Goal: Task Accomplishment & Management: Complete application form

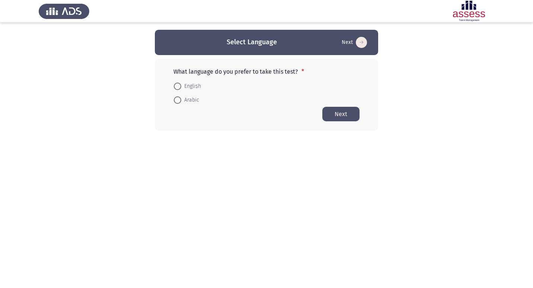
click at [180, 86] on span at bounding box center [177, 86] width 7 height 7
click at [180, 86] on input "English" at bounding box center [177, 86] width 7 height 7
radio input "true"
click at [329, 115] on button "Next" at bounding box center [341, 114] width 37 height 15
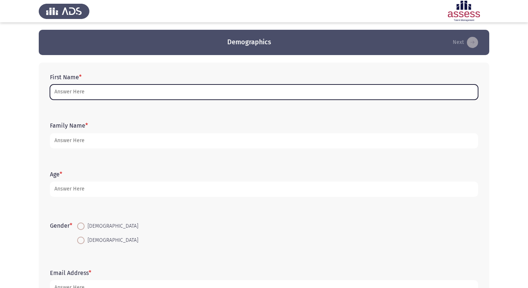
click at [151, 87] on input "First Name *" at bounding box center [264, 92] width 428 height 15
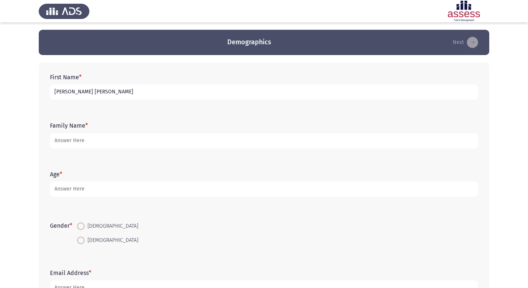
type input "[PERSON_NAME] [PERSON_NAME]"
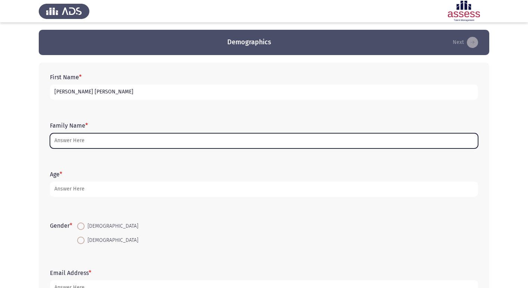
click at [85, 140] on input "Family Name *" at bounding box center [264, 140] width 428 height 15
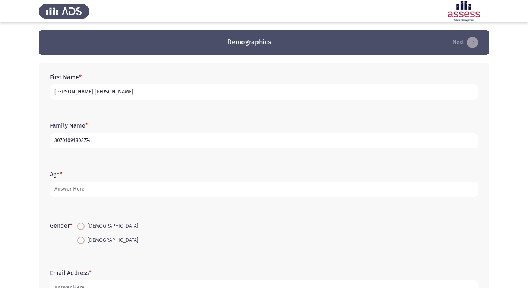
type input "30701091803774"
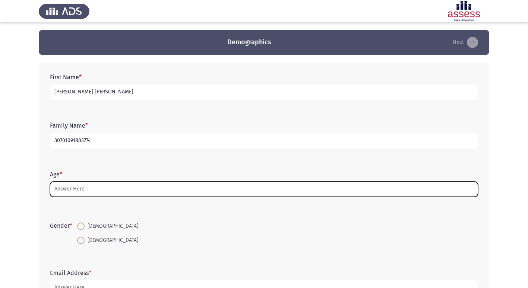
click at [79, 192] on input "Age *" at bounding box center [264, 189] width 428 height 15
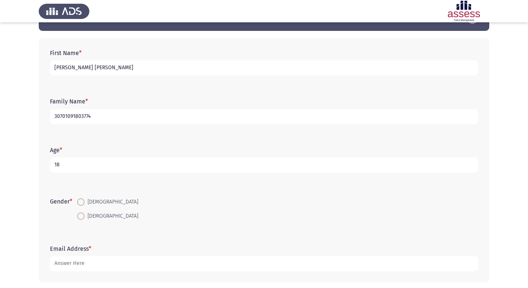
scroll to position [37, 0]
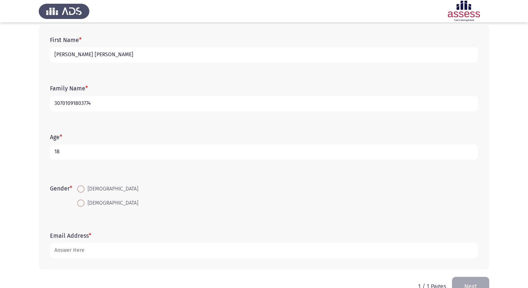
type input "18"
click at [82, 188] on span at bounding box center [80, 188] width 7 height 7
click at [82, 188] on input "[DEMOGRAPHIC_DATA]" at bounding box center [80, 188] width 7 height 7
radio input "true"
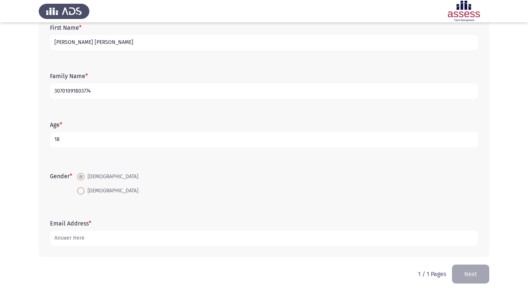
scroll to position [56, 0]
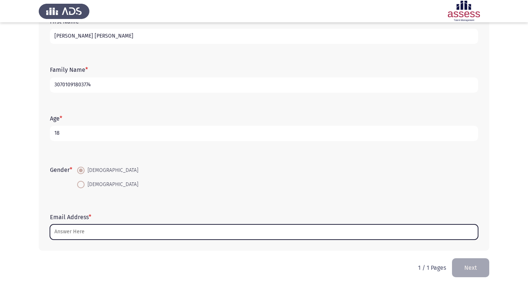
click at [76, 231] on input "Email Address *" at bounding box center [264, 232] width 428 height 15
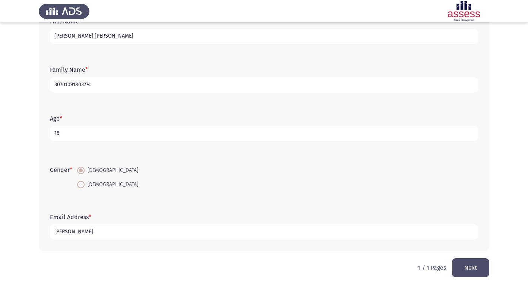
type input "[PERSON_NAME]"
click at [476, 261] on button "Next" at bounding box center [470, 268] width 37 height 19
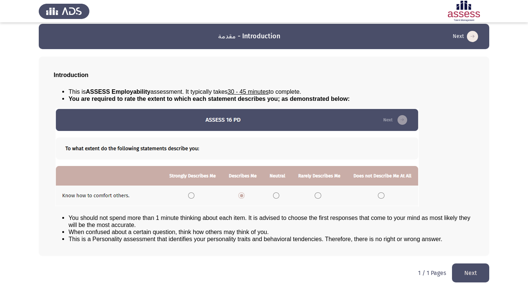
scroll to position [8, 0]
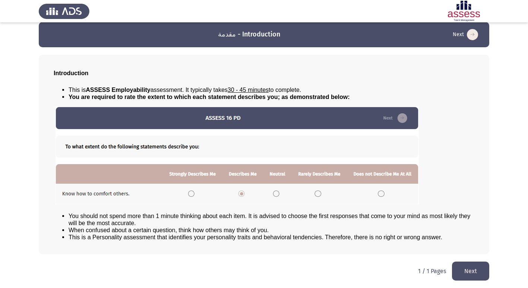
click at [240, 194] on img at bounding box center [237, 156] width 363 height 98
click at [469, 272] on button "Next" at bounding box center [470, 271] width 37 height 19
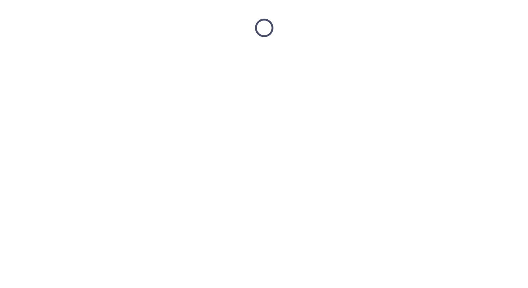
scroll to position [0, 0]
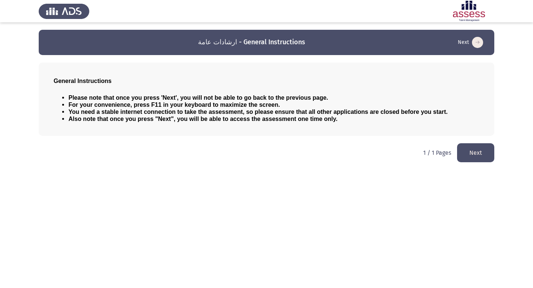
click at [481, 44] on icon "load next page" at bounding box center [477, 42] width 11 height 11
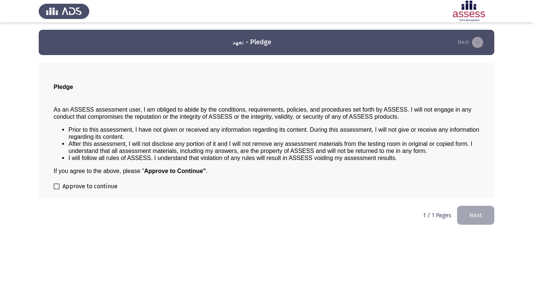
drag, startPoint x: 269, startPoint y: 146, endPoint x: 269, endPoint y: 150, distance: 4.1
click at [269, 149] on span "After this assessment, I will not disclose any portion of it and I will not rem…" at bounding box center [271, 147] width 404 height 13
click at [57, 186] on span at bounding box center [57, 187] width 6 height 6
click at [57, 190] on input "Approve to continue" at bounding box center [56, 190] width 0 height 0
click at [55, 185] on span at bounding box center [57, 187] width 6 height 6
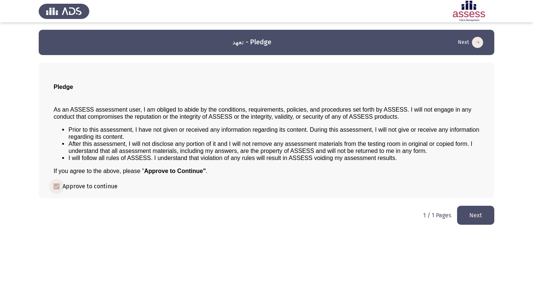
click at [56, 190] on input "Approve to continue" at bounding box center [56, 190] width 0 height 0
click at [184, 169] on b "Approve to Continue"" at bounding box center [175, 171] width 62 height 6
click at [58, 185] on span at bounding box center [57, 187] width 6 height 6
click at [57, 190] on input "Approve to continue" at bounding box center [56, 190] width 0 height 0
checkbox input "true"
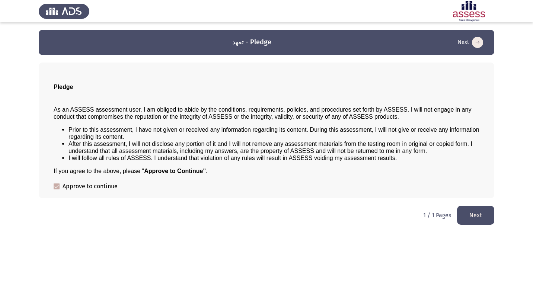
click at [477, 215] on button "Next" at bounding box center [475, 215] width 37 height 19
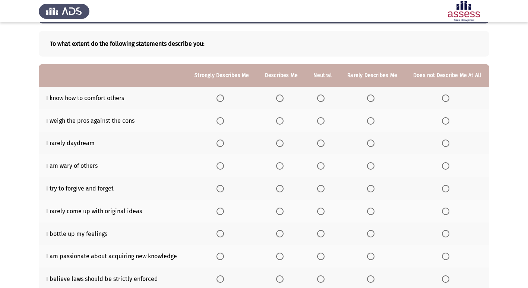
scroll to position [109, 0]
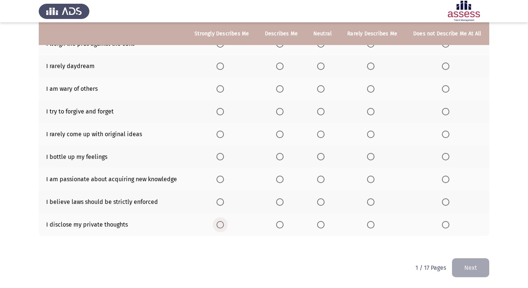
click at [221, 223] on span "Select an option" at bounding box center [219, 224] width 7 height 7
click at [221, 223] on input "Select an option" at bounding box center [219, 224] width 7 height 7
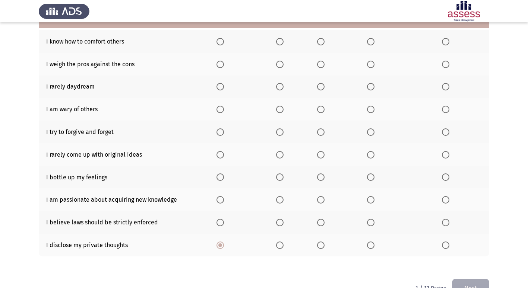
scroll to position [72, 0]
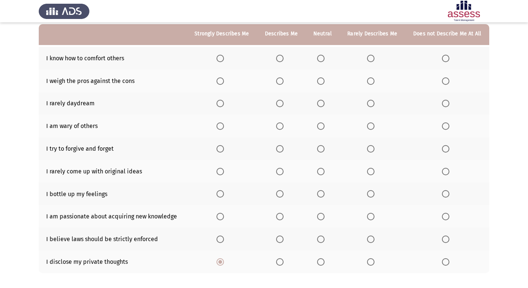
click at [280, 193] on span "Select an option" at bounding box center [279, 193] width 7 height 7
click at [280, 193] on input "Select an option" at bounding box center [279, 193] width 7 height 7
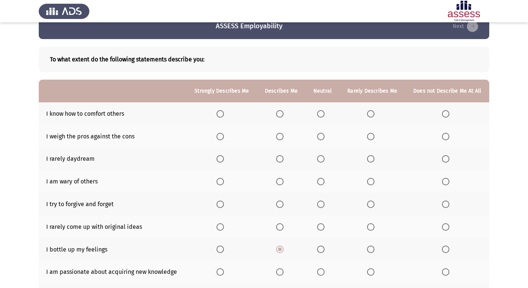
scroll to position [0, 0]
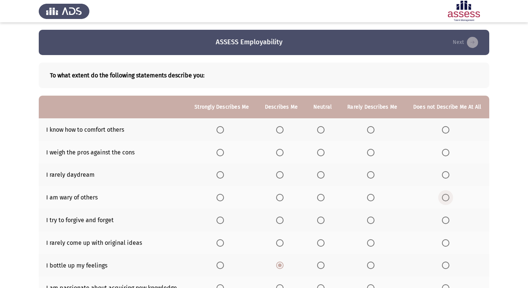
click at [448, 197] on span "Select an option" at bounding box center [445, 197] width 7 height 7
click at [448, 197] on input "Select an option" at bounding box center [445, 197] width 7 height 7
click at [280, 174] on span "Select an option" at bounding box center [279, 174] width 7 height 7
click at [280, 174] on input "Select an option" at bounding box center [279, 174] width 7 height 7
click at [281, 128] on span "Select an option" at bounding box center [279, 129] width 7 height 7
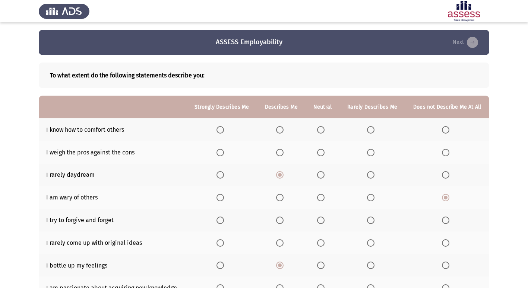
click at [281, 128] on input "Select an option" at bounding box center [279, 129] width 7 height 7
click at [321, 151] on span "Select an option" at bounding box center [320, 152] width 7 height 7
click at [321, 151] on input "Select an option" at bounding box center [320, 152] width 7 height 7
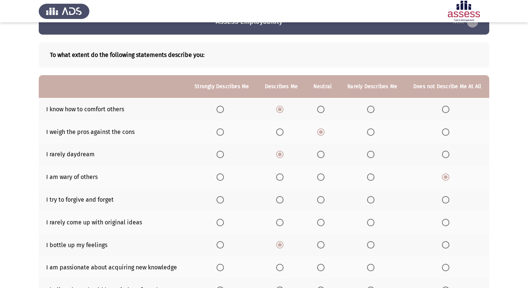
scroll to position [37, 0]
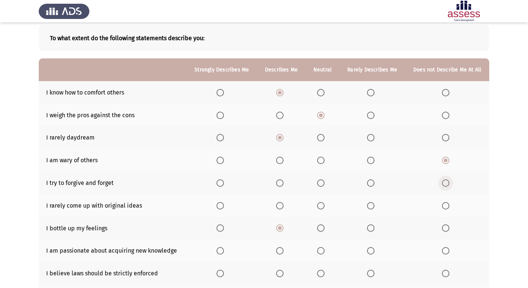
click at [448, 185] on span "Select an option" at bounding box center [445, 183] width 7 height 7
click at [448, 185] on input "Select an option" at bounding box center [445, 183] width 7 height 7
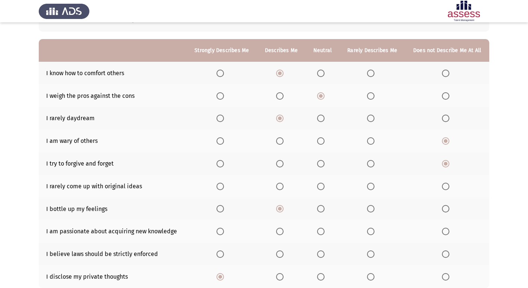
scroll to position [74, 0]
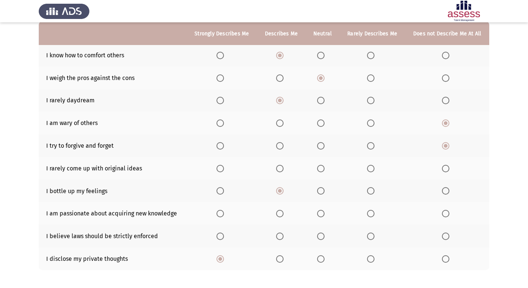
click at [220, 169] on span "Select an option" at bounding box center [219, 168] width 7 height 7
click at [220, 169] on input "Select an option" at bounding box center [219, 168] width 7 height 7
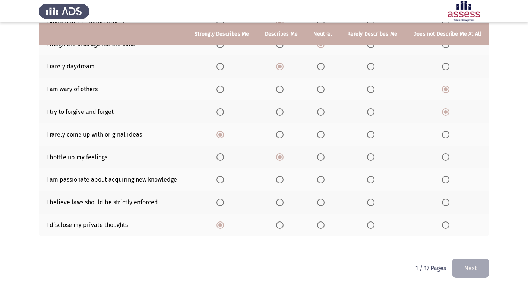
scroll to position [109, 0]
click at [318, 179] on span "Select an option" at bounding box center [320, 179] width 7 height 7
click at [318, 179] on input "Select an option" at bounding box center [320, 179] width 7 height 7
click at [320, 199] on span "Select an option" at bounding box center [320, 202] width 7 height 7
click at [320, 199] on input "Select an option" at bounding box center [320, 202] width 7 height 7
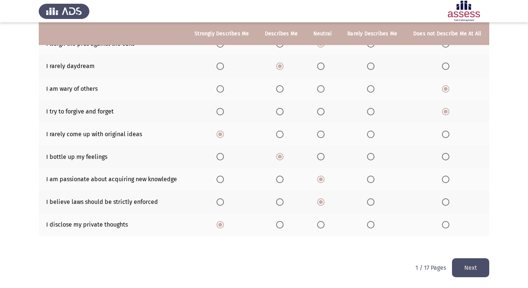
click at [472, 267] on button "Next" at bounding box center [470, 268] width 37 height 19
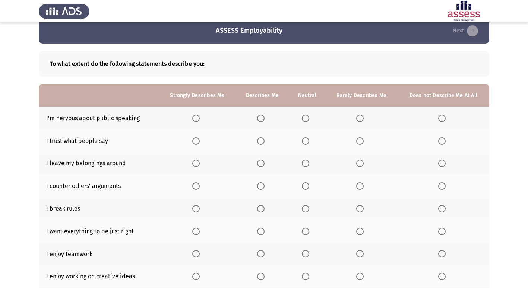
scroll to position [0, 0]
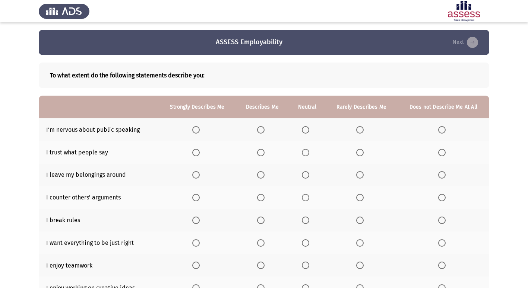
click at [443, 129] on span "Select an option" at bounding box center [441, 129] width 7 height 7
click at [443, 129] on input "Select an option" at bounding box center [441, 129] width 7 height 7
click at [443, 153] on span "Select an option" at bounding box center [441, 152] width 7 height 7
click at [443, 153] on input "Select an option" at bounding box center [441, 152] width 7 height 7
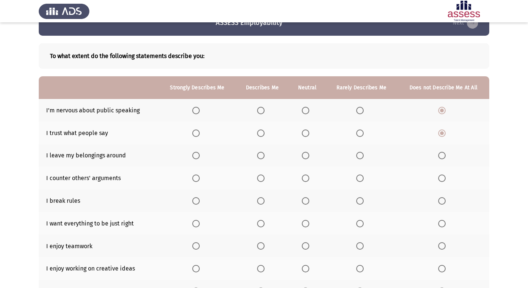
scroll to position [37, 0]
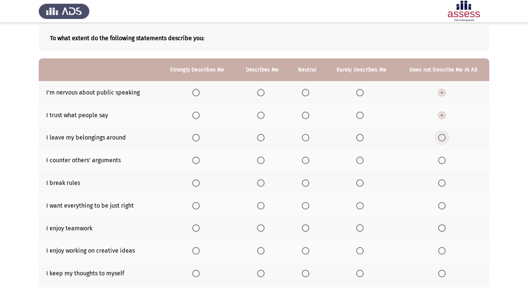
click at [441, 134] on span "Select an option" at bounding box center [441, 137] width 7 height 7
click at [441, 134] on input "Select an option" at bounding box center [441, 137] width 7 height 7
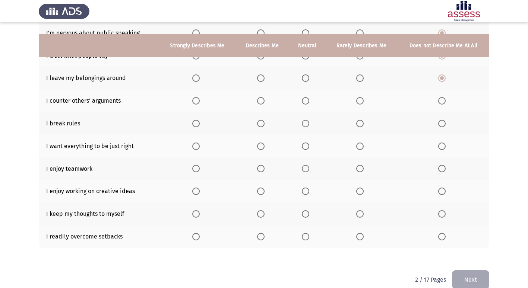
scroll to position [109, 0]
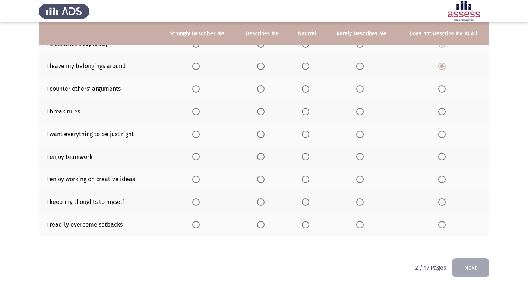
click at [442, 113] on span "Select an option" at bounding box center [441, 111] width 7 height 7
click at [442, 113] on input "Select an option" at bounding box center [441, 111] width 7 height 7
click at [260, 132] on span "Select an option" at bounding box center [260, 134] width 7 height 7
click at [260, 132] on input "Select an option" at bounding box center [260, 134] width 7 height 7
click at [197, 223] on span "Select an option" at bounding box center [195, 224] width 7 height 7
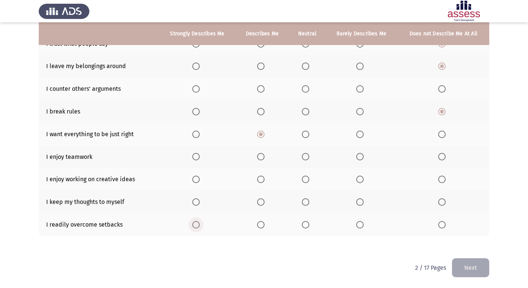
click at [197, 223] on input "Select an option" at bounding box center [195, 224] width 7 height 7
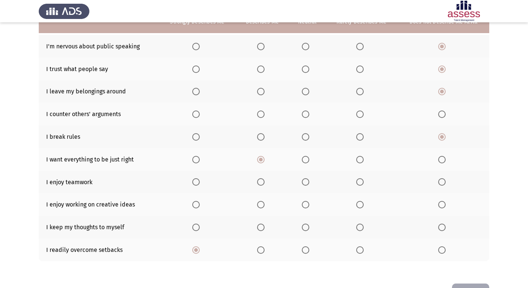
scroll to position [72, 0]
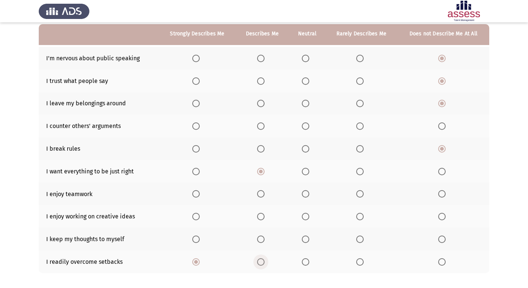
click at [263, 260] on span "Select an option" at bounding box center [260, 262] width 7 height 7
click at [263, 260] on input "Select an option" at bounding box center [260, 262] width 7 height 7
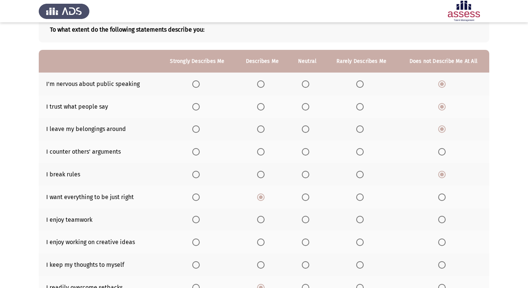
scroll to position [34, 0]
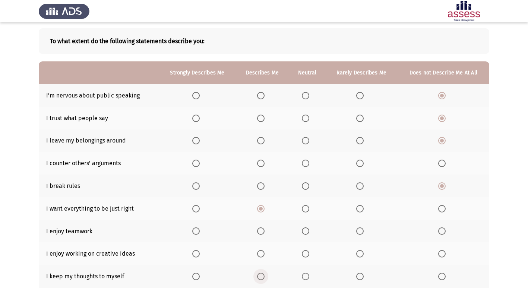
click at [264, 276] on span "Select an option" at bounding box center [260, 276] width 7 height 7
click at [264, 276] on input "Select an option" at bounding box center [260, 276] width 7 height 7
click at [198, 253] on span "Select an option" at bounding box center [195, 253] width 7 height 7
click at [198, 253] on input "Select an option" at bounding box center [195, 253] width 7 height 7
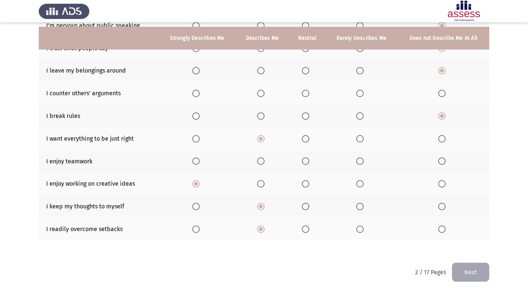
scroll to position [109, 0]
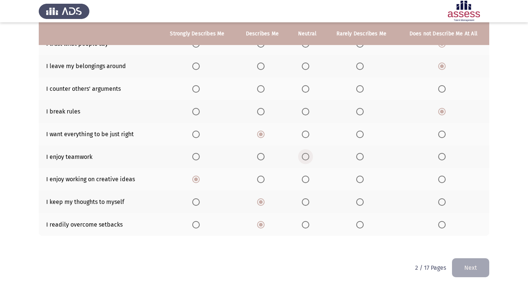
click at [308, 158] on span "Select an option" at bounding box center [305, 156] width 7 height 7
click at [308, 158] on input "Select an option" at bounding box center [305, 156] width 7 height 7
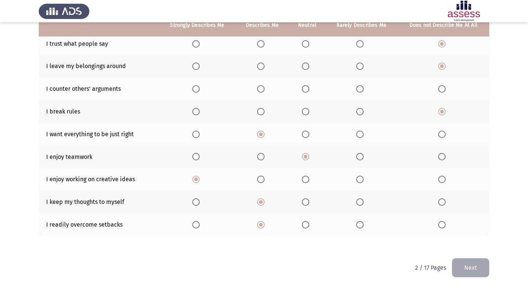
scroll to position [72, 0]
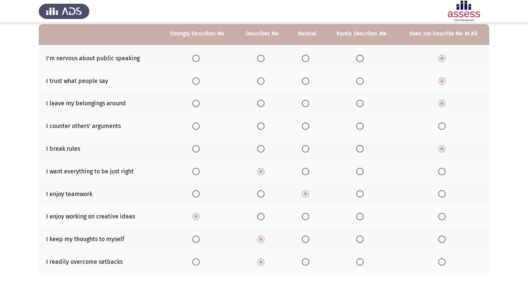
click at [305, 126] on span "Select an option" at bounding box center [305, 126] width 0 height 0
click at [306, 126] on input "Select an option" at bounding box center [305, 126] width 7 height 7
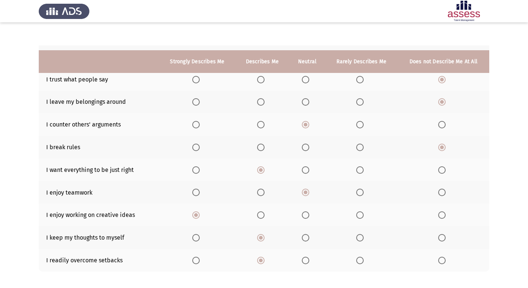
scroll to position [109, 0]
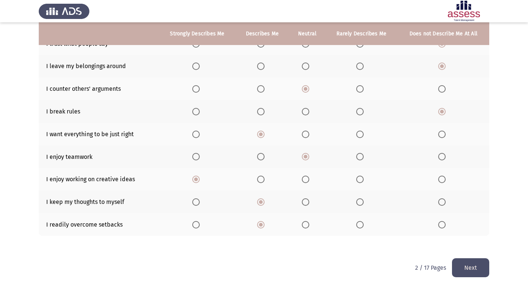
click at [472, 259] on button "Next" at bounding box center [470, 268] width 37 height 19
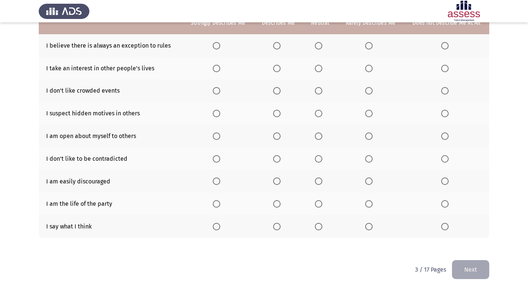
scroll to position [86, 0]
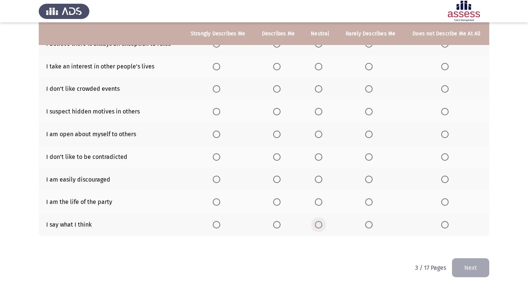
click at [318, 227] on span "Select an option" at bounding box center [318, 224] width 7 height 7
click at [318, 227] on input "Select an option" at bounding box center [318, 224] width 7 height 7
click at [321, 200] on span "Select an option" at bounding box center [318, 202] width 7 height 7
click at [321, 200] on input "Select an option" at bounding box center [318, 202] width 7 height 7
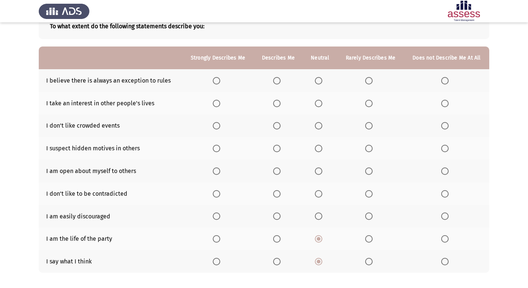
scroll to position [49, 0]
click at [279, 216] on span "Select an option" at bounding box center [276, 216] width 7 height 7
click at [279, 216] on input "Select an option" at bounding box center [276, 216] width 7 height 7
click at [317, 197] on span "Select an option" at bounding box center [318, 194] width 7 height 7
click at [317, 197] on input "Select an option" at bounding box center [318, 194] width 7 height 7
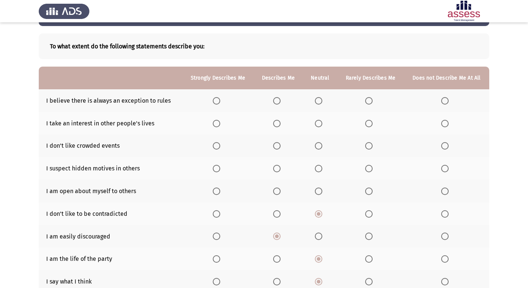
scroll to position [12, 0]
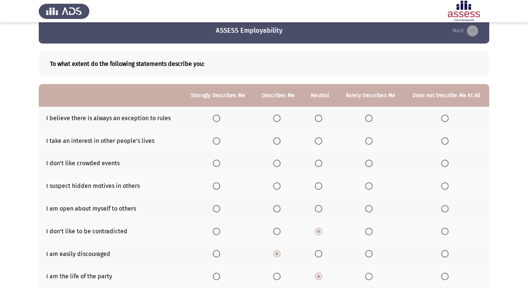
click at [279, 209] on span "Select an option" at bounding box center [276, 208] width 7 height 7
click at [279, 209] on input "Select an option" at bounding box center [276, 208] width 7 height 7
click at [370, 184] on span "Select an option" at bounding box center [368, 186] width 7 height 7
click at [370, 184] on input "Select an option" at bounding box center [368, 186] width 7 height 7
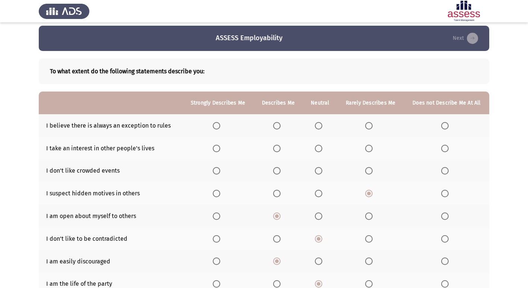
scroll to position [0, 0]
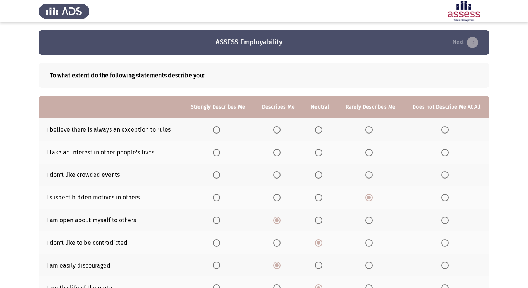
click at [318, 177] on span "Select an option" at bounding box center [318, 174] width 7 height 7
click at [318, 177] on input "Select an option" at bounding box center [318, 174] width 7 height 7
click at [319, 154] on span "Select an option" at bounding box center [318, 152] width 7 height 7
click at [319, 154] on input "Select an option" at bounding box center [318, 152] width 7 height 7
click at [279, 127] on span "Select an option" at bounding box center [276, 129] width 7 height 7
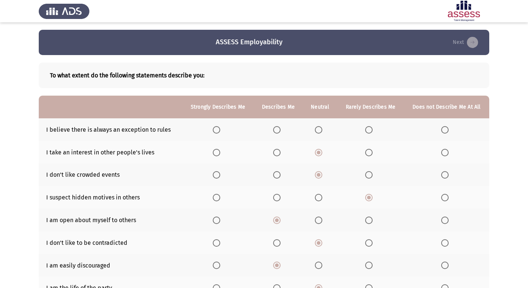
click at [279, 127] on input "Select an option" at bounding box center [276, 129] width 7 height 7
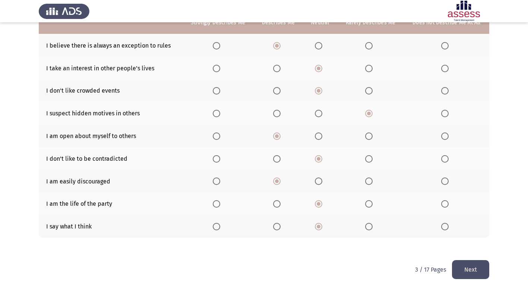
scroll to position [86, 0]
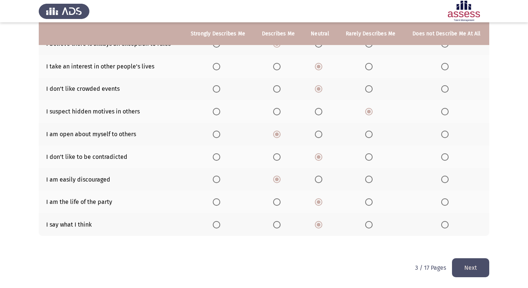
click at [472, 268] on button "Next" at bounding box center [470, 268] width 37 height 19
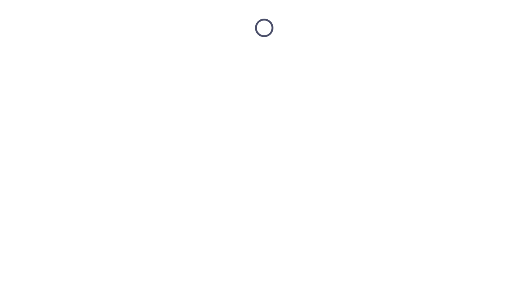
scroll to position [0, 0]
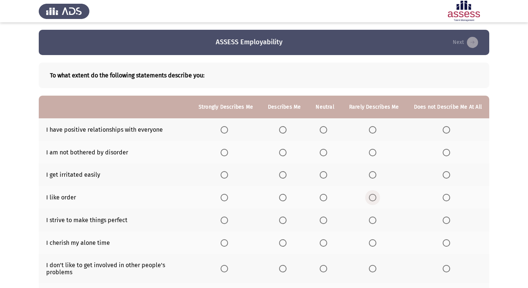
click at [375, 198] on span "Select an option" at bounding box center [372, 197] width 7 height 7
click at [375, 198] on input "Select an option" at bounding box center [372, 197] width 7 height 7
click at [322, 243] on span "Select an option" at bounding box center [323, 243] width 7 height 7
click at [322, 243] on input "Select an option" at bounding box center [323, 243] width 7 height 7
click at [323, 266] on span "Select an option" at bounding box center [323, 268] width 7 height 7
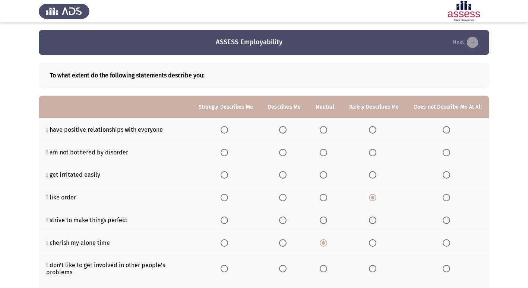
click at [323, 266] on input "Select an option" at bounding box center [323, 268] width 7 height 7
click at [286, 219] on span "Select an option" at bounding box center [282, 220] width 7 height 7
click at [286, 219] on input "Select an option" at bounding box center [282, 220] width 7 height 7
click at [228, 128] on span "Select an option" at bounding box center [224, 129] width 7 height 7
click at [228, 128] on input "Select an option" at bounding box center [224, 129] width 7 height 7
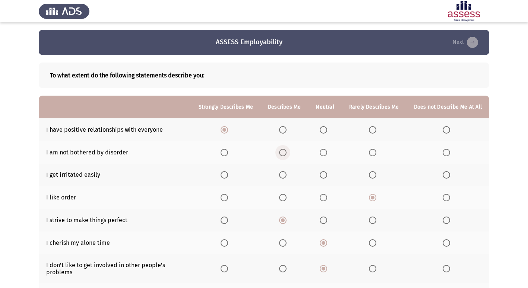
click at [286, 151] on span "Select an option" at bounding box center [282, 152] width 7 height 7
click at [286, 151] on input "Select an option" at bounding box center [282, 152] width 7 height 7
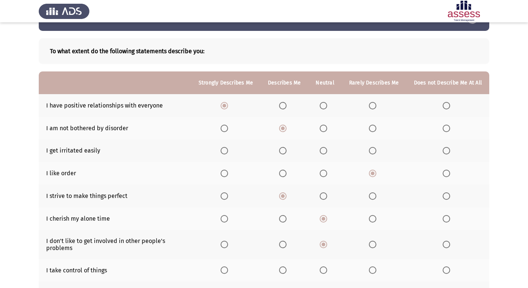
scroll to position [37, 0]
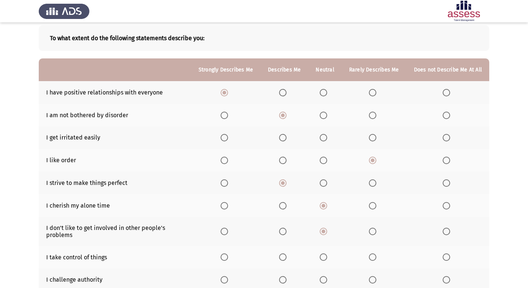
click at [283, 138] on span "Select an option" at bounding box center [282, 137] width 7 height 7
click at [283, 138] on input "Select an option" at bounding box center [282, 137] width 7 height 7
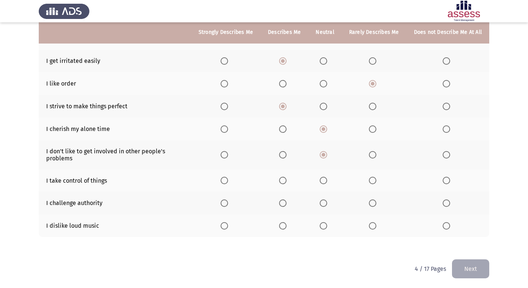
scroll to position [115, 0]
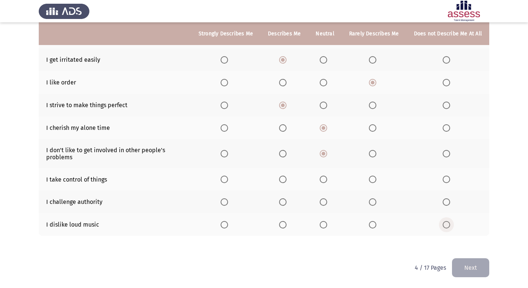
click at [445, 225] on span "Select an option" at bounding box center [446, 224] width 7 height 7
click at [445, 225] on input "Select an option" at bounding box center [446, 224] width 7 height 7
click at [285, 178] on span "Select an option" at bounding box center [282, 179] width 7 height 7
click at [285, 178] on input "Select an option" at bounding box center [282, 179] width 7 height 7
click at [326, 201] on span "Select an option" at bounding box center [323, 202] width 7 height 7
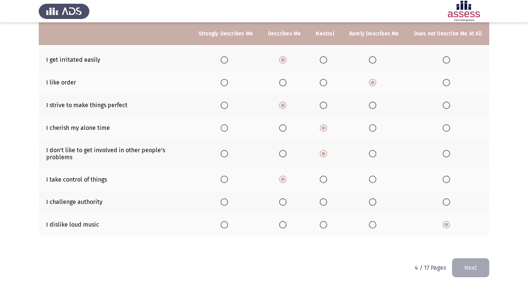
click at [326, 201] on input "Select an option" at bounding box center [323, 202] width 7 height 7
click at [469, 263] on button "Next" at bounding box center [470, 268] width 37 height 19
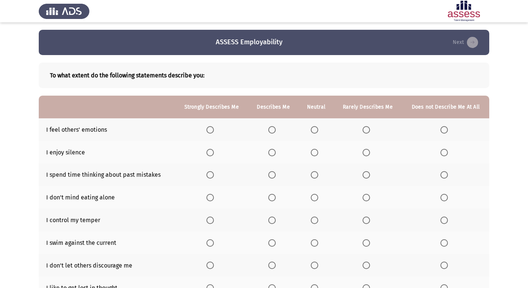
scroll to position [37, 0]
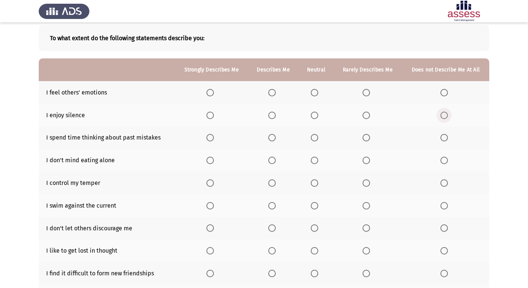
click at [446, 118] on span "Select an option" at bounding box center [443, 115] width 7 height 7
click at [446, 118] on input "Select an option" at bounding box center [443, 115] width 7 height 7
click at [368, 92] on span "Select an option" at bounding box center [365, 92] width 7 height 7
click at [368, 92] on input "Select an option" at bounding box center [365, 92] width 7 height 7
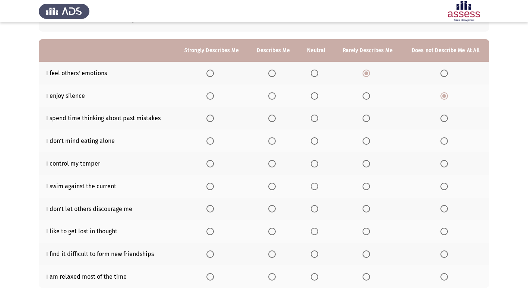
scroll to position [74, 0]
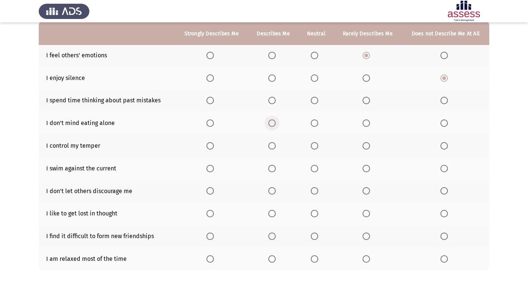
click at [273, 123] on span "Select an option" at bounding box center [271, 123] width 7 height 7
click at [273, 123] on input "Select an option" at bounding box center [271, 123] width 7 height 7
click at [314, 123] on span "Select an option" at bounding box center [314, 123] width 7 height 7
click at [314, 123] on input "Select an option" at bounding box center [314, 123] width 7 height 7
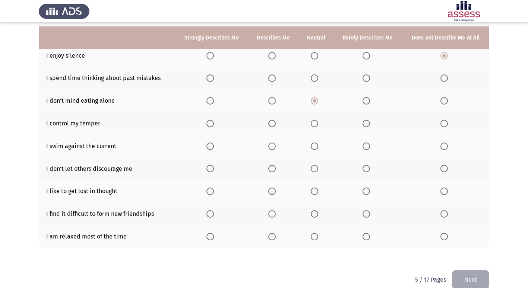
scroll to position [109, 0]
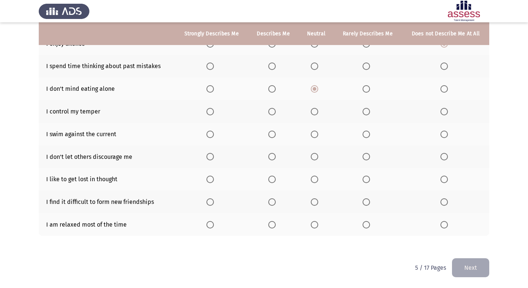
click at [274, 111] on span "Select an option" at bounding box center [271, 111] width 7 height 7
click at [274, 111] on input "Select an option" at bounding box center [271, 111] width 7 height 7
click at [271, 136] on span "Select an option" at bounding box center [271, 134] width 7 height 7
click at [271, 136] on input "Select an option" at bounding box center [271, 134] width 7 height 7
click at [367, 155] on span "Select an option" at bounding box center [365, 156] width 7 height 7
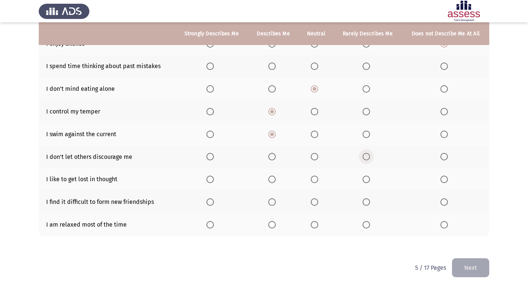
click at [367, 155] on input "Select an option" at bounding box center [365, 156] width 7 height 7
click at [315, 182] on span "Select an option" at bounding box center [314, 179] width 7 height 7
click at [315, 182] on input "Select an option" at bounding box center [314, 179] width 7 height 7
click at [273, 227] on span "Select an option" at bounding box center [271, 224] width 7 height 7
click at [273, 227] on input "Select an option" at bounding box center [271, 224] width 7 height 7
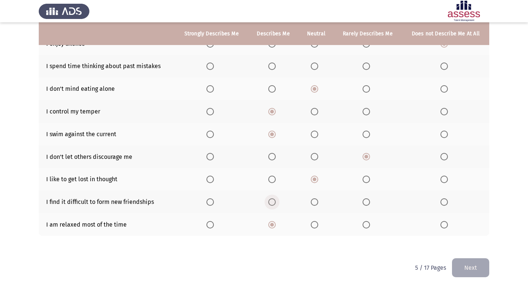
click at [271, 204] on span "Select an option" at bounding box center [271, 202] width 7 height 7
click at [271, 204] on input "Select an option" at bounding box center [271, 202] width 7 height 7
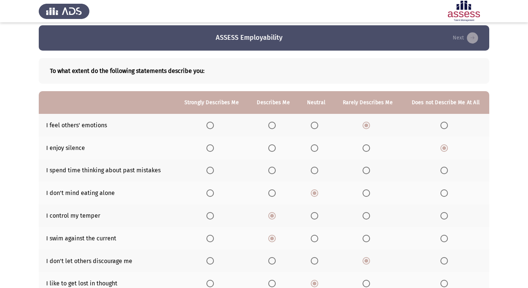
scroll to position [0, 0]
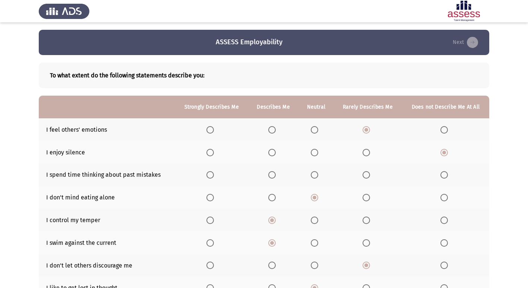
click at [275, 175] on span "Select an option" at bounding box center [271, 174] width 7 height 7
click at [275, 175] on input "Select an option" at bounding box center [271, 174] width 7 height 7
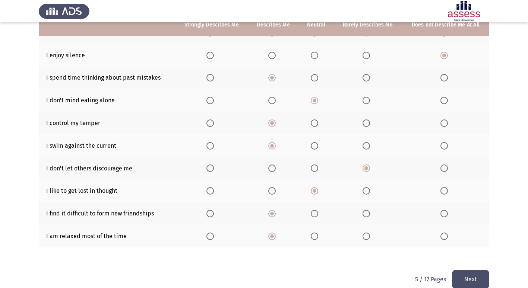
scroll to position [109, 0]
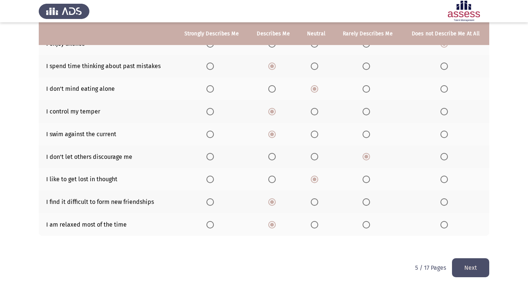
click at [475, 265] on button "Next" at bounding box center [470, 268] width 37 height 19
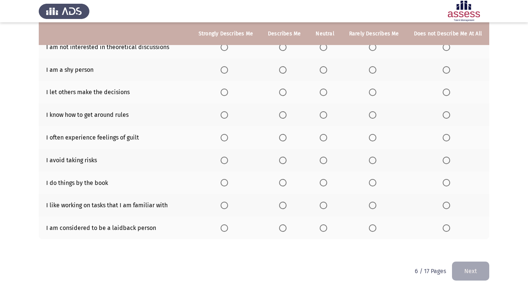
scroll to position [115, 0]
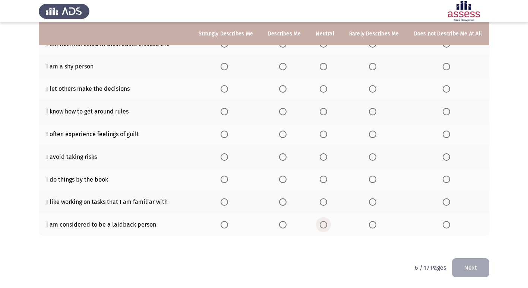
click at [326, 225] on span "Select an option" at bounding box center [323, 224] width 7 height 7
click at [326, 225] on input "Select an option" at bounding box center [323, 224] width 7 height 7
click at [327, 202] on span "Select an option" at bounding box center [323, 202] width 7 height 7
click at [327, 202] on input "Select an option" at bounding box center [323, 202] width 7 height 7
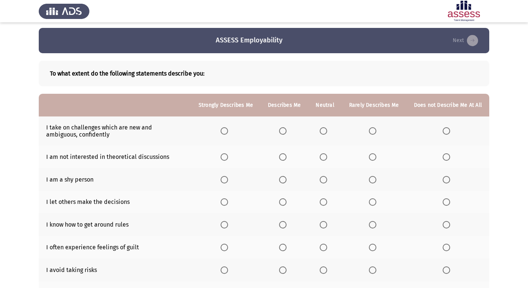
scroll to position [0, 0]
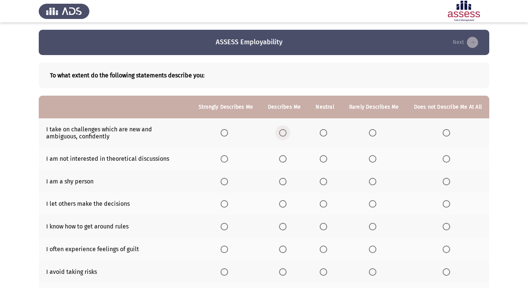
click at [286, 131] on span "Select an option" at bounding box center [282, 132] width 7 height 7
click at [286, 131] on input "Select an option" at bounding box center [282, 132] width 7 height 7
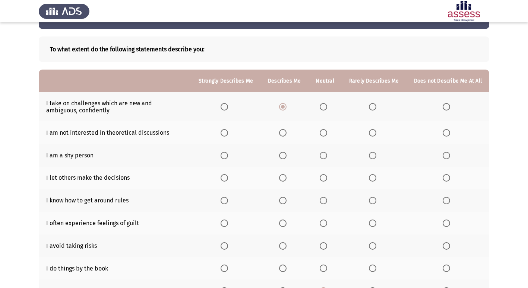
scroll to position [37, 0]
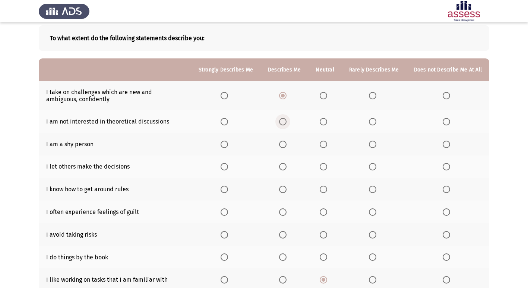
click at [286, 124] on span "Select an option" at bounding box center [282, 121] width 7 height 7
click at [286, 124] on input "Select an option" at bounding box center [282, 121] width 7 height 7
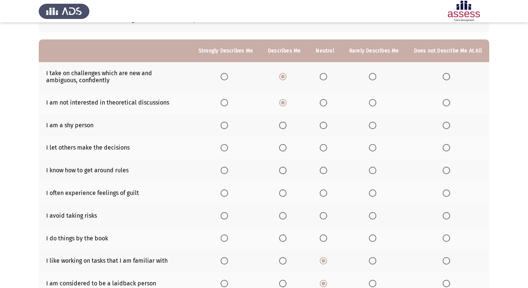
scroll to position [74, 0]
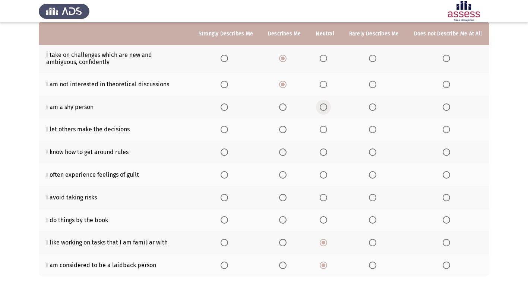
click at [323, 104] on span "Select an option" at bounding box center [323, 107] width 7 height 7
click at [323, 104] on input "Select an option" at bounding box center [323, 107] width 7 height 7
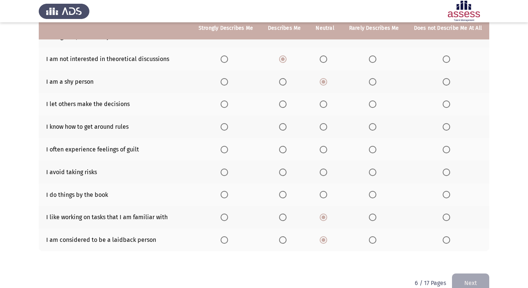
scroll to position [112, 0]
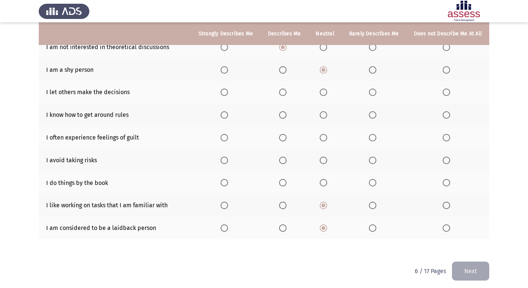
click at [283, 160] on span "Select an option" at bounding box center [282, 160] width 7 height 7
click at [283, 160] on input "Select an option" at bounding box center [282, 160] width 7 height 7
click at [324, 183] on span "Select an option" at bounding box center [323, 182] width 7 height 7
click at [324, 183] on input "Select an option" at bounding box center [323, 182] width 7 height 7
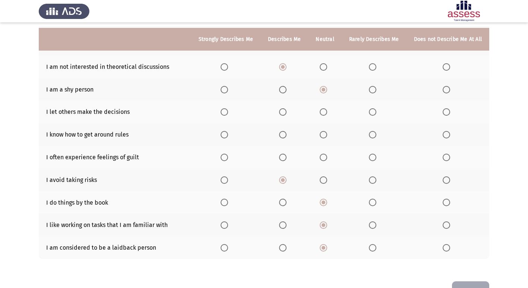
scroll to position [74, 0]
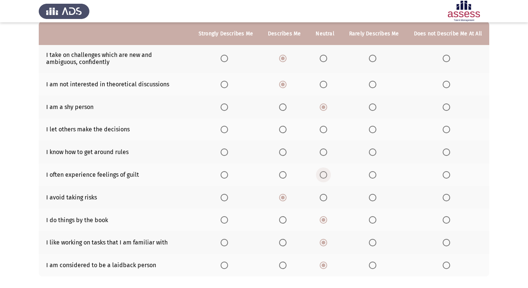
click at [327, 174] on span "Select an option" at bounding box center [323, 174] width 7 height 7
click at [327, 174] on input "Select an option" at bounding box center [323, 174] width 7 height 7
click at [286, 152] on span "Select an option" at bounding box center [282, 152] width 7 height 7
click at [286, 152] on input "Select an option" at bounding box center [282, 152] width 7 height 7
click at [376, 131] on span "Select an option" at bounding box center [372, 129] width 7 height 7
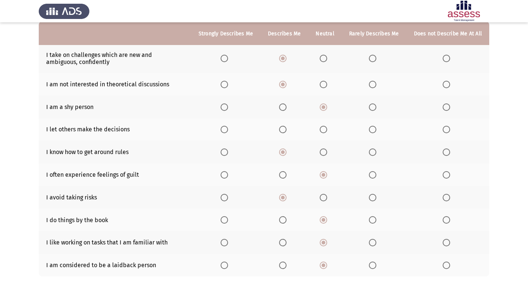
click at [376, 131] on input "Select an option" at bounding box center [372, 129] width 7 height 7
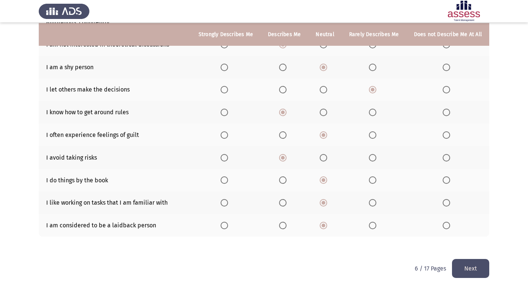
scroll to position [115, 0]
click at [476, 261] on button "Next" at bounding box center [470, 268] width 37 height 19
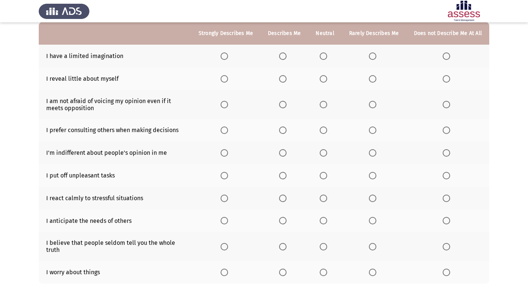
scroll to position [0, 0]
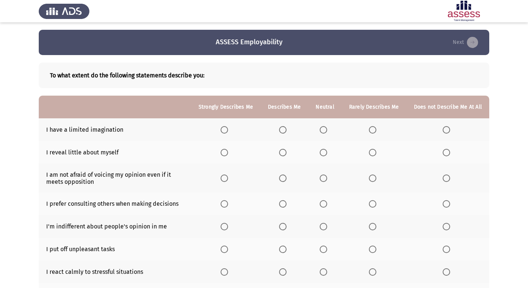
click at [326, 129] on span "Select an option" at bounding box center [323, 129] width 7 height 7
click at [326, 129] on input "Select an option" at bounding box center [323, 129] width 7 height 7
click at [327, 151] on span "Select an option" at bounding box center [323, 152] width 7 height 7
click at [327, 151] on input "Select an option" at bounding box center [323, 152] width 7 height 7
click at [373, 151] on span "Select an option" at bounding box center [372, 152] width 7 height 7
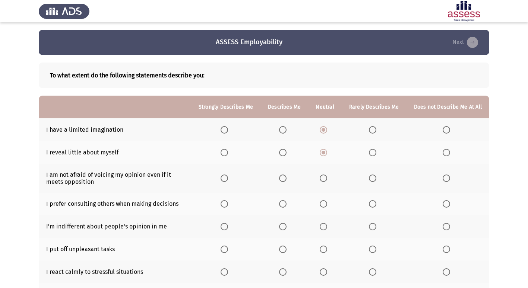
click at [373, 151] on input "Select an option" at bounding box center [372, 152] width 7 height 7
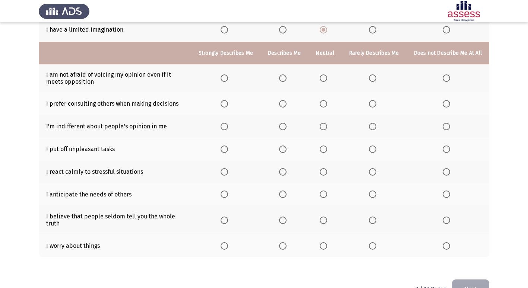
scroll to position [121, 0]
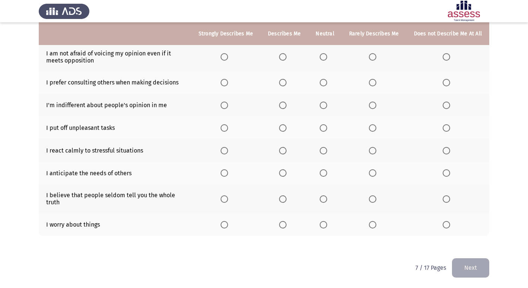
click at [448, 223] on span "Select an option" at bounding box center [446, 224] width 7 height 7
click at [448, 223] on input "Select an option" at bounding box center [446, 224] width 7 height 7
click at [327, 200] on span "Select an option" at bounding box center [323, 199] width 7 height 7
click at [327, 200] on input "Select an option" at bounding box center [323, 199] width 7 height 7
click at [324, 174] on span "Select an option" at bounding box center [323, 172] width 7 height 7
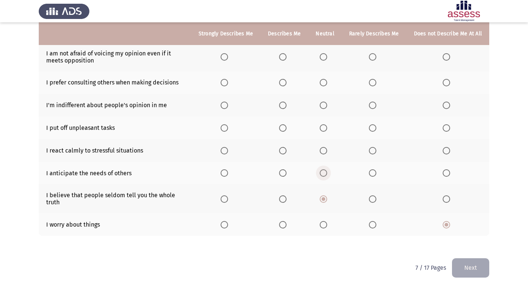
click at [324, 174] on input "Select an option" at bounding box center [323, 172] width 7 height 7
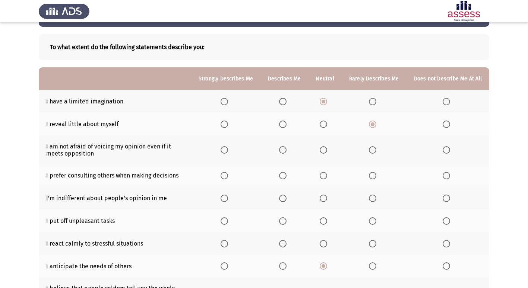
scroll to position [10, 0]
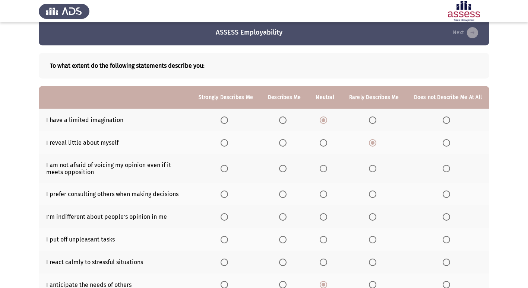
click at [284, 262] on span "Select an option" at bounding box center [282, 262] width 7 height 7
click at [284, 262] on input "Select an option" at bounding box center [282, 262] width 7 height 7
click at [373, 214] on span "Select an option" at bounding box center [372, 216] width 7 height 7
click at [373, 214] on input "Select an option" at bounding box center [372, 216] width 7 height 7
click at [376, 194] on span "Select an option" at bounding box center [372, 194] width 7 height 7
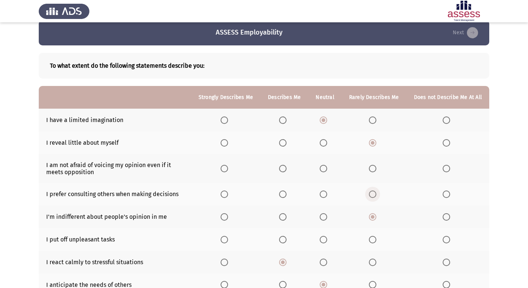
click at [376, 194] on input "Select an option" at bounding box center [372, 194] width 7 height 7
click at [286, 169] on span "Select an option" at bounding box center [282, 168] width 7 height 7
click at [286, 169] on input "Select an option" at bounding box center [282, 168] width 7 height 7
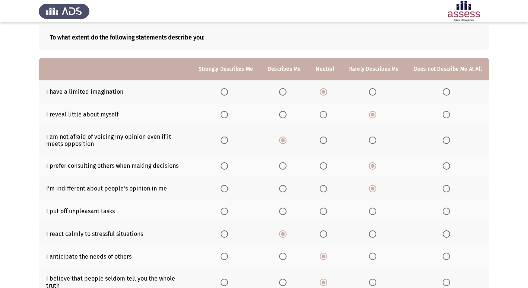
scroll to position [121, 0]
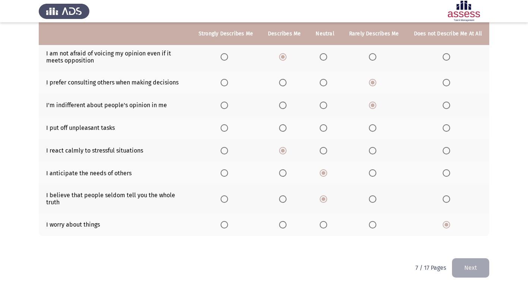
click at [286, 129] on span "Select an option" at bounding box center [282, 127] width 7 height 7
click at [286, 129] on input "Select an option" at bounding box center [282, 127] width 7 height 7
click at [473, 260] on button "Next" at bounding box center [470, 268] width 37 height 19
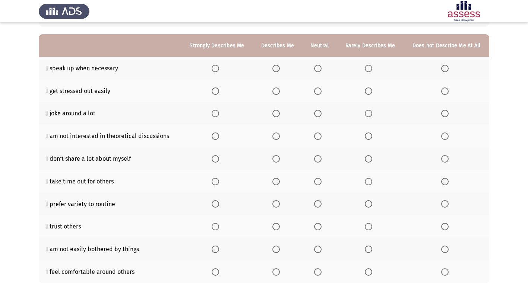
scroll to position [74, 0]
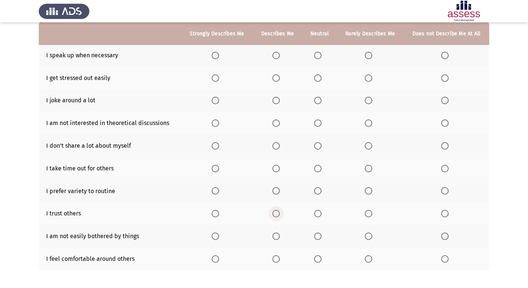
click at [279, 213] on span "Select an option" at bounding box center [275, 213] width 7 height 7
click at [279, 213] on input "Select an option" at bounding box center [275, 213] width 7 height 7
click at [316, 259] on span "Select an option" at bounding box center [317, 259] width 7 height 7
click at [316, 259] on input "Select an option" at bounding box center [317, 259] width 7 height 7
click at [320, 238] on span "Select an option" at bounding box center [317, 236] width 7 height 7
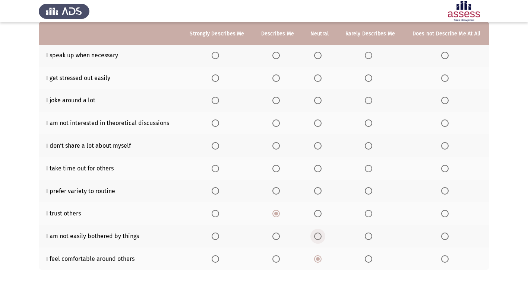
click at [320, 238] on input "Select an option" at bounding box center [317, 236] width 7 height 7
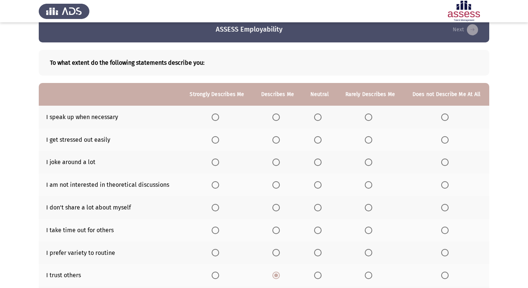
scroll to position [0, 0]
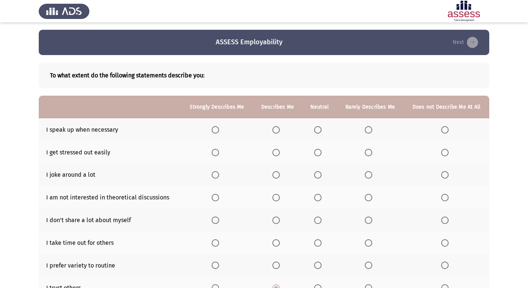
click at [277, 128] on span "Select an option" at bounding box center [275, 129] width 7 height 7
click at [277, 128] on input "Select an option" at bounding box center [275, 129] width 7 height 7
click at [445, 151] on span "Select an option" at bounding box center [444, 152] width 7 height 7
click at [445, 151] on input "Select an option" at bounding box center [444, 152] width 7 height 7
click at [276, 172] on span "Select an option" at bounding box center [275, 174] width 7 height 7
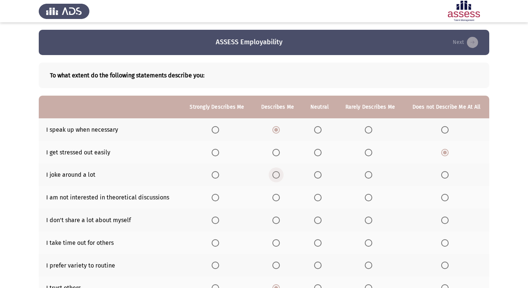
click at [276, 172] on input "Select an option" at bounding box center [275, 174] width 7 height 7
click at [274, 195] on span "Select an option" at bounding box center [275, 197] width 7 height 7
click at [274, 195] on input "Select an option" at bounding box center [275, 197] width 7 height 7
click at [319, 196] on span "Select an option" at bounding box center [317, 197] width 7 height 7
click at [319, 196] on input "Select an option" at bounding box center [317, 197] width 7 height 7
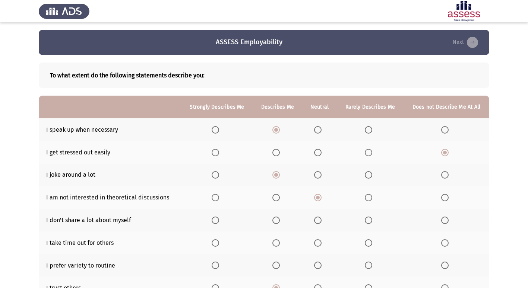
click at [448, 222] on span "Select an option" at bounding box center [444, 220] width 7 height 7
click at [448, 222] on input "Select an option" at bounding box center [444, 220] width 7 height 7
click at [369, 219] on span "Select an option" at bounding box center [368, 220] width 7 height 7
click at [369, 219] on input "Select an option" at bounding box center [368, 220] width 7 height 7
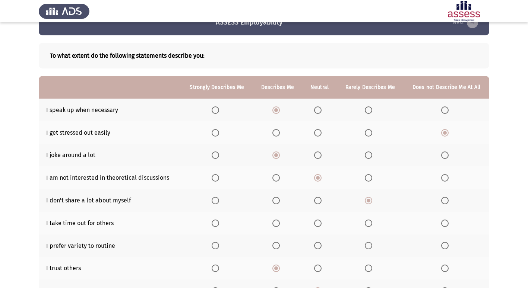
scroll to position [37, 0]
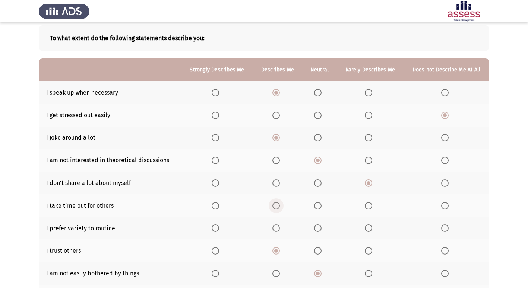
click at [279, 206] on span "Select an option" at bounding box center [275, 205] width 7 height 7
click at [279, 206] on input "Select an option" at bounding box center [275, 205] width 7 height 7
click at [273, 229] on span "Select an option" at bounding box center [275, 228] width 7 height 7
click at [273, 229] on input "Select an option" at bounding box center [275, 228] width 7 height 7
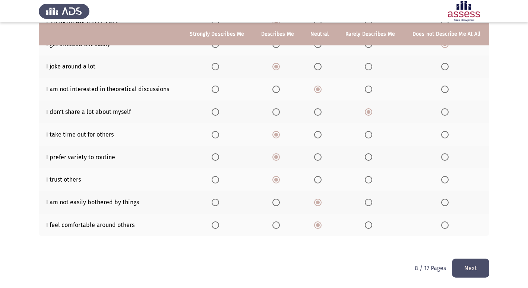
scroll to position [109, 0]
click at [481, 263] on button "Next" at bounding box center [470, 268] width 37 height 19
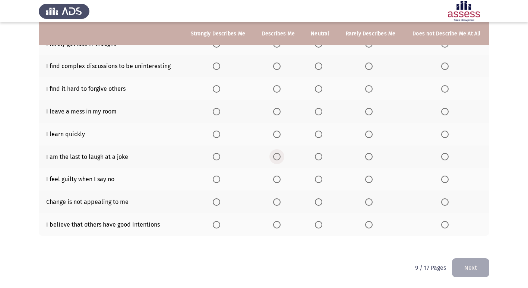
click at [278, 155] on span "Select an option" at bounding box center [276, 156] width 7 height 7
click at [278, 155] on input "Select an option" at bounding box center [276, 156] width 7 height 7
click at [317, 203] on span "Select an option" at bounding box center [318, 202] width 7 height 7
click at [317, 203] on input "Select an option" at bounding box center [318, 202] width 7 height 7
click at [319, 223] on span "Select an option" at bounding box center [318, 224] width 7 height 7
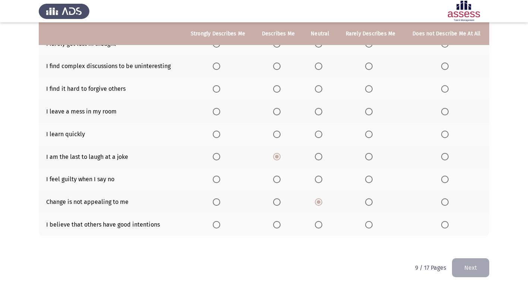
click at [319, 223] on input "Select an option" at bounding box center [318, 224] width 7 height 7
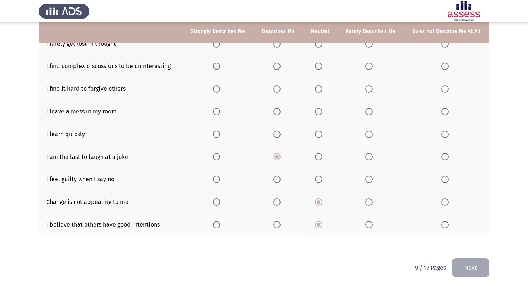
scroll to position [72, 0]
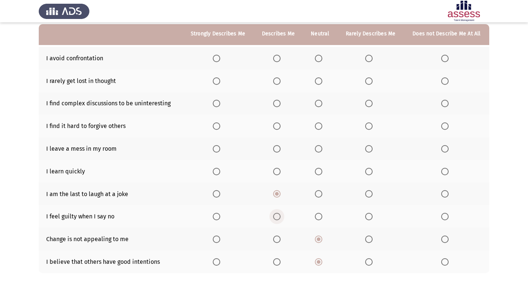
click at [277, 218] on span "Select an option" at bounding box center [276, 216] width 7 height 7
click at [277, 218] on input "Select an option" at bounding box center [276, 216] width 7 height 7
click at [446, 171] on span "Select an option" at bounding box center [444, 171] width 7 height 7
click at [446, 171] on input "Select an option" at bounding box center [444, 171] width 7 height 7
click at [317, 151] on span "Select an option" at bounding box center [318, 148] width 7 height 7
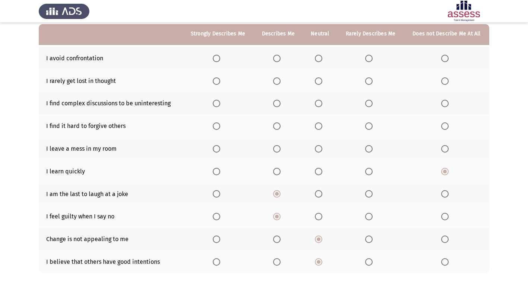
click at [317, 151] on input "Select an option" at bounding box center [318, 148] width 7 height 7
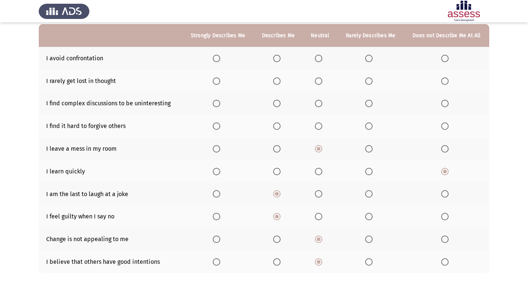
scroll to position [34, 0]
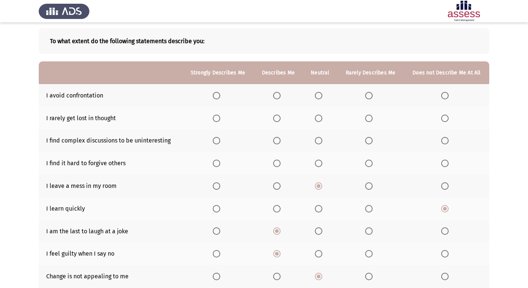
click at [444, 161] on span "Select an option" at bounding box center [444, 163] width 7 height 7
click at [444, 161] on input "Select an option" at bounding box center [444, 163] width 7 height 7
click at [317, 139] on span "Select an option" at bounding box center [318, 140] width 7 height 7
click at [317, 139] on input "Select an option" at bounding box center [318, 140] width 7 height 7
click at [364, 118] on th at bounding box center [370, 118] width 67 height 23
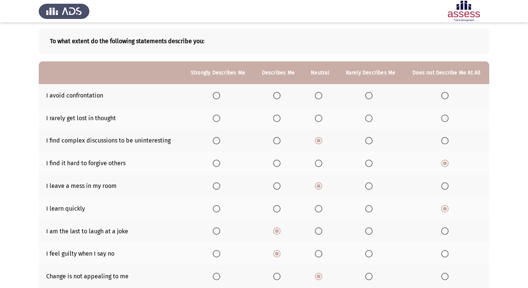
click at [369, 118] on span "Select an option" at bounding box center [369, 118] width 0 height 0
click at [369, 118] on input "Select an option" at bounding box center [368, 118] width 7 height 7
click at [319, 97] on span "Select an option" at bounding box center [318, 95] width 7 height 7
click at [319, 97] on input "Select an option" at bounding box center [318, 95] width 7 height 7
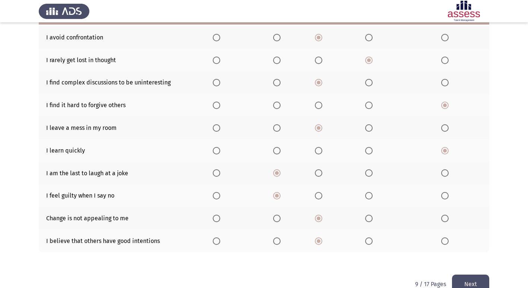
scroll to position [109, 0]
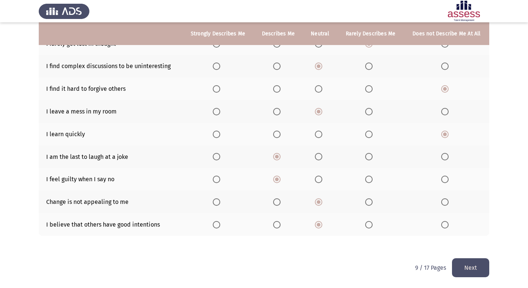
click at [476, 267] on button "Next" at bounding box center [470, 268] width 37 height 19
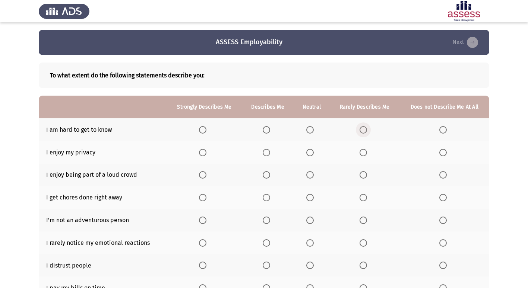
click at [366, 131] on span "Select an option" at bounding box center [362, 129] width 7 height 7
click at [366, 131] on input "Select an option" at bounding box center [362, 129] width 7 height 7
click at [442, 152] on span "Select an option" at bounding box center [442, 152] width 7 height 7
click at [442, 152] on input "Select an option" at bounding box center [442, 152] width 7 height 7
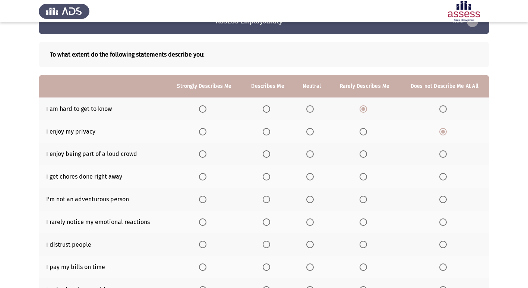
scroll to position [37, 0]
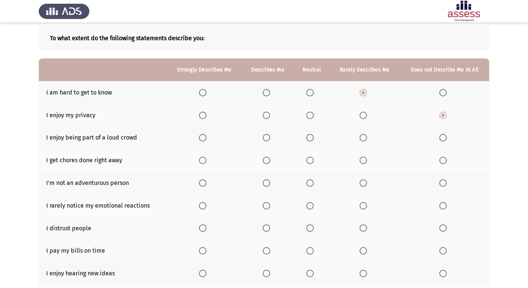
click at [312, 136] on span "Select an option" at bounding box center [309, 137] width 7 height 7
click at [312, 136] on input "Select an option" at bounding box center [309, 137] width 7 height 7
click at [267, 157] on span "Select an option" at bounding box center [266, 160] width 7 height 7
click at [267, 157] on input "Select an option" at bounding box center [266, 160] width 7 height 7
click at [265, 184] on span "Select an option" at bounding box center [266, 183] width 7 height 7
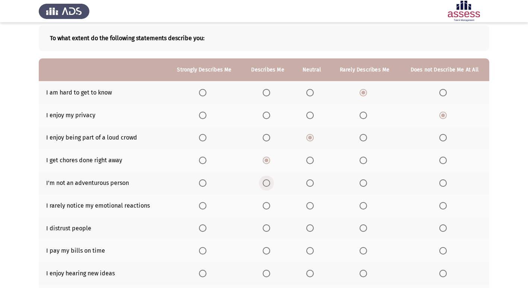
click at [265, 184] on input "Select an option" at bounding box center [266, 183] width 7 height 7
click at [310, 183] on span "Select an option" at bounding box center [309, 183] width 7 height 7
click at [310, 183] on input "Select an option" at bounding box center [309, 183] width 7 height 7
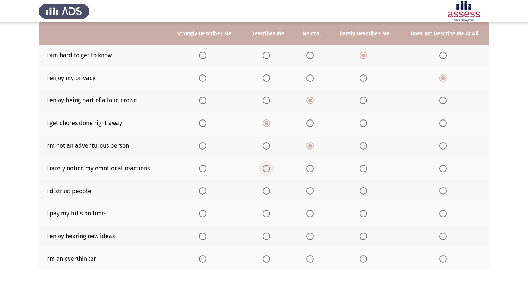
click at [268, 168] on span "Select an option" at bounding box center [266, 168] width 7 height 7
click at [268, 168] on input "Select an option" at bounding box center [266, 168] width 7 height 7
click at [310, 168] on span "Select an option" at bounding box center [309, 168] width 7 height 7
click at [310, 168] on input "Select an option" at bounding box center [309, 168] width 7 height 7
click at [312, 191] on span "Select an option" at bounding box center [309, 190] width 7 height 7
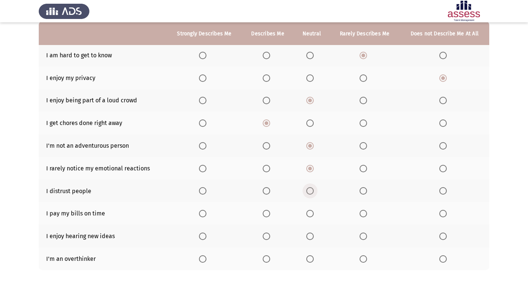
click at [312, 191] on input "Select an option" at bounding box center [309, 190] width 7 height 7
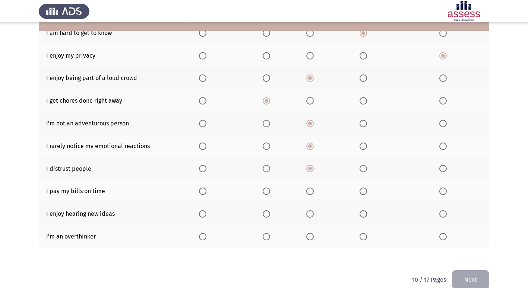
scroll to position [109, 0]
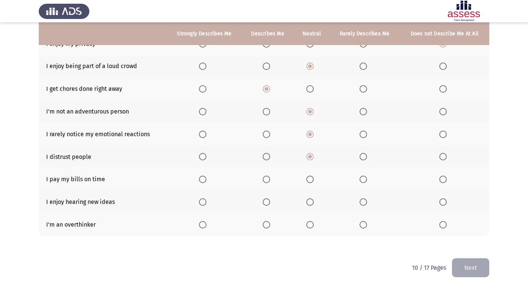
click at [266, 180] on span "Select an option" at bounding box center [266, 179] width 7 height 7
click at [266, 180] on input "Select an option" at bounding box center [266, 179] width 7 height 7
click at [267, 203] on span "Select an option" at bounding box center [266, 202] width 7 height 7
click at [267, 203] on input "Select an option" at bounding box center [266, 202] width 7 height 7
click at [198, 200] on th at bounding box center [204, 202] width 75 height 23
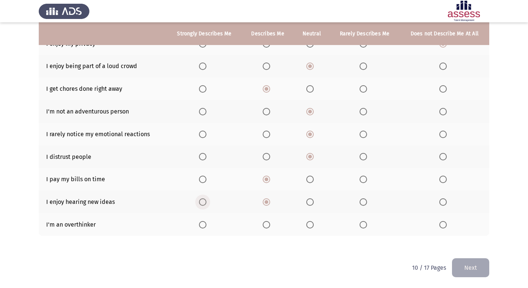
click at [204, 202] on span "Select an option" at bounding box center [202, 202] width 7 height 7
click at [204, 202] on input "Select an option" at bounding box center [202, 202] width 7 height 7
click at [265, 225] on span "Select an option" at bounding box center [266, 224] width 7 height 7
click at [265, 225] on input "Select an option" at bounding box center [266, 224] width 7 height 7
click at [474, 265] on button "Next" at bounding box center [470, 268] width 37 height 19
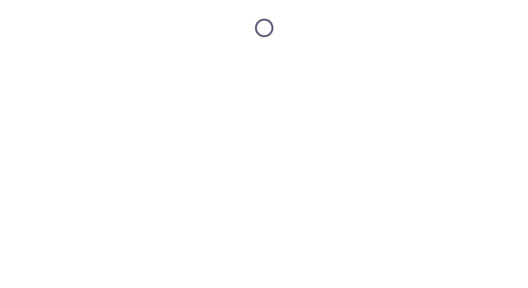
scroll to position [0, 0]
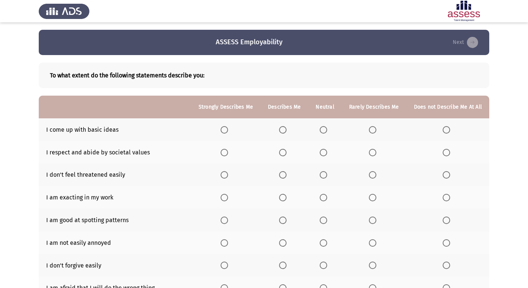
click at [286, 130] on span "Select an option" at bounding box center [282, 129] width 7 height 7
click at [286, 130] on input "Select an option" at bounding box center [282, 129] width 7 height 7
click at [326, 153] on span "Select an option" at bounding box center [323, 152] width 7 height 7
click at [326, 153] on input "Select an option" at bounding box center [323, 152] width 7 height 7
click at [325, 175] on span "Select an option" at bounding box center [323, 174] width 7 height 7
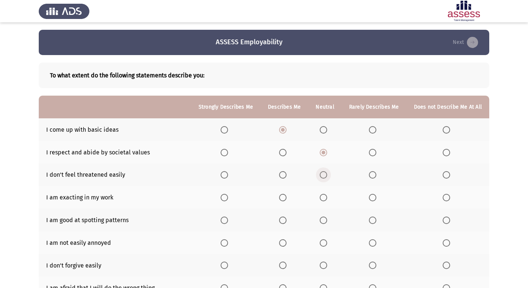
click at [325, 175] on input "Select an option" at bounding box center [323, 174] width 7 height 7
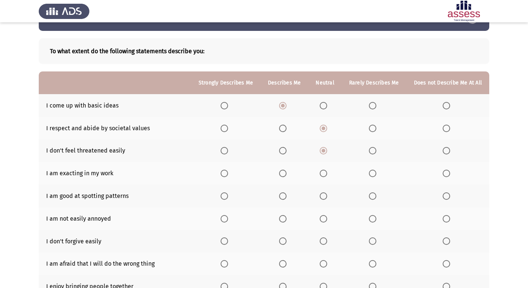
scroll to position [37, 0]
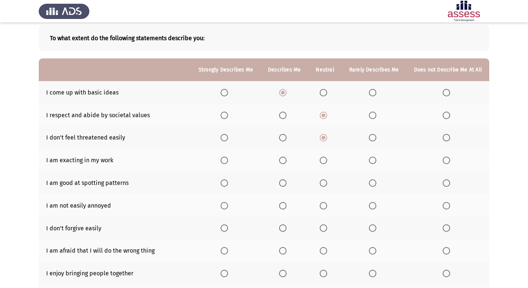
click at [286, 182] on span "Select an option" at bounding box center [282, 183] width 7 height 7
click at [286, 182] on input "Select an option" at bounding box center [282, 183] width 7 height 7
click at [286, 164] on span "Select an option" at bounding box center [282, 160] width 7 height 7
click at [286, 164] on input "Select an option" at bounding box center [282, 160] width 7 height 7
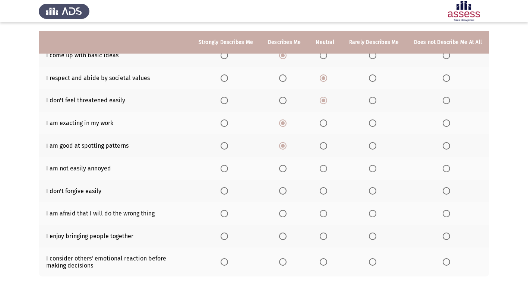
scroll to position [112, 0]
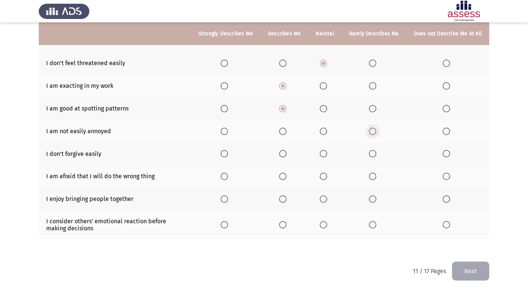
click at [371, 131] on span "Select an option" at bounding box center [372, 131] width 7 height 7
click at [371, 131] on input "Select an option" at bounding box center [372, 131] width 7 height 7
click at [375, 152] on span "Select an option" at bounding box center [372, 153] width 7 height 7
click at [375, 152] on input "Select an option" at bounding box center [372, 153] width 7 height 7
click at [326, 177] on span "Select an option" at bounding box center [323, 176] width 7 height 7
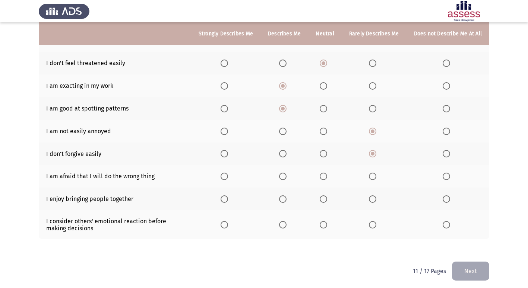
click at [326, 177] on input "Select an option" at bounding box center [323, 176] width 7 height 7
click at [325, 200] on span "Select an option" at bounding box center [323, 199] width 7 height 7
click at [325, 200] on input "Select an option" at bounding box center [323, 199] width 7 height 7
click at [325, 224] on span "Select an option" at bounding box center [323, 224] width 7 height 7
click at [325, 224] on input "Select an option" at bounding box center [323, 224] width 7 height 7
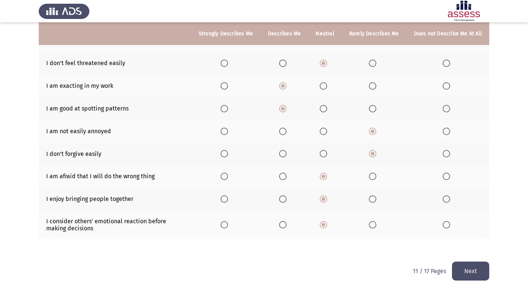
click at [470, 268] on button "Next" at bounding box center [470, 271] width 37 height 19
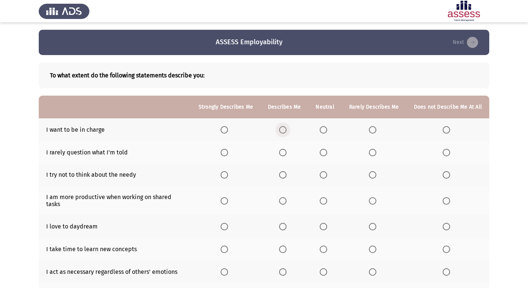
click at [284, 131] on span "Select an option" at bounding box center [282, 129] width 7 height 7
click at [284, 131] on input "Select an option" at bounding box center [282, 129] width 7 height 7
click at [327, 129] on span "Select an option" at bounding box center [323, 129] width 7 height 7
click at [327, 129] on input "Select an option" at bounding box center [323, 129] width 7 height 7
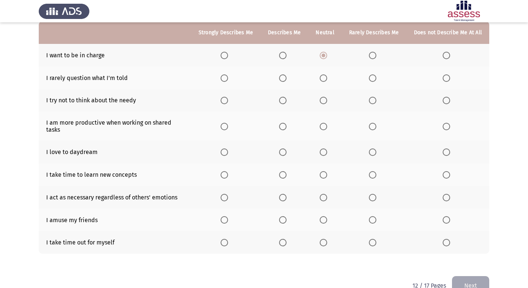
scroll to position [86, 0]
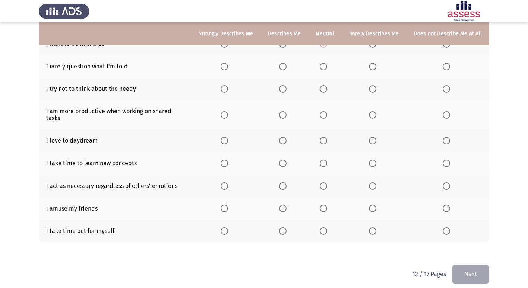
click at [285, 228] on span "Select an option" at bounding box center [282, 231] width 7 height 7
click at [285, 228] on input "Select an option" at bounding box center [282, 231] width 7 height 7
click at [327, 205] on span "Select an option" at bounding box center [323, 208] width 7 height 7
click at [327, 205] on input "Select an option" at bounding box center [323, 208] width 7 height 7
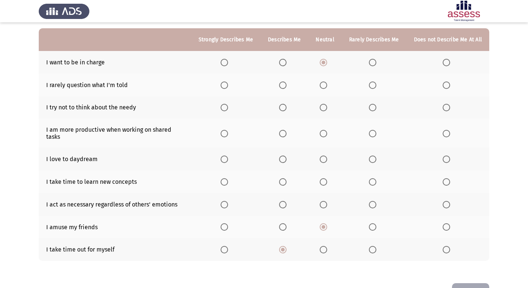
scroll to position [49, 0]
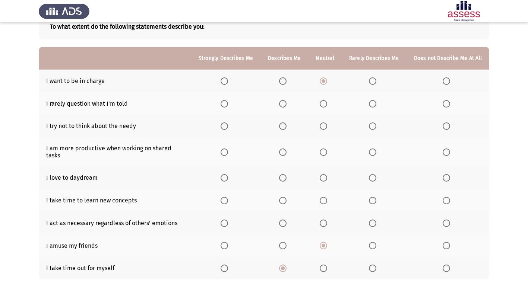
click at [283, 174] on span "Select an option" at bounding box center [282, 177] width 7 height 7
click at [283, 174] on input "Select an option" at bounding box center [282, 177] width 7 height 7
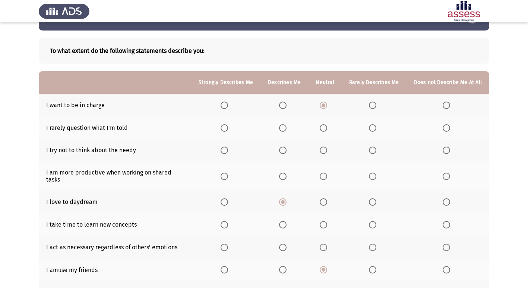
scroll to position [12, 0]
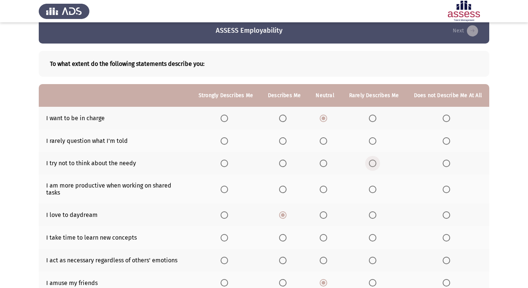
click at [375, 164] on span "Select an option" at bounding box center [372, 163] width 7 height 7
click at [375, 164] on input "Select an option" at bounding box center [372, 163] width 7 height 7
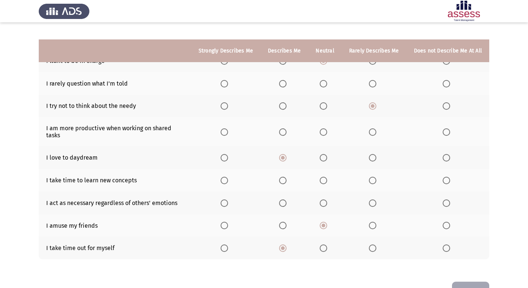
scroll to position [86, 0]
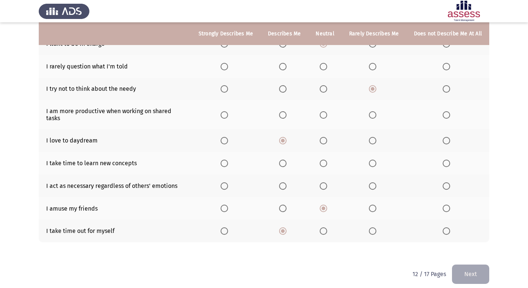
click at [326, 183] on span "Select an option" at bounding box center [323, 186] width 7 height 7
click at [326, 183] on input "Select an option" at bounding box center [323, 186] width 7 height 7
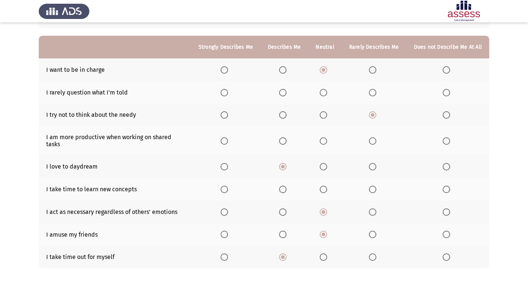
scroll to position [49, 0]
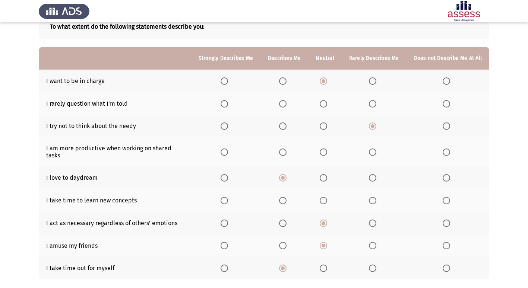
click at [327, 197] on span "Select an option" at bounding box center [323, 200] width 7 height 7
click at [327, 197] on input "Select an option" at bounding box center [323, 200] width 7 height 7
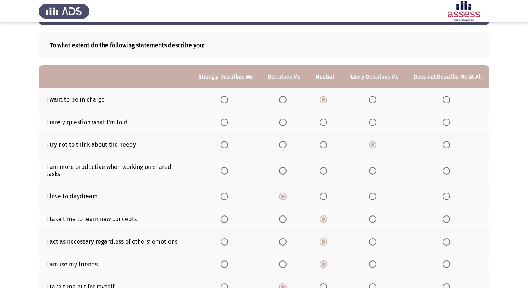
scroll to position [12, 0]
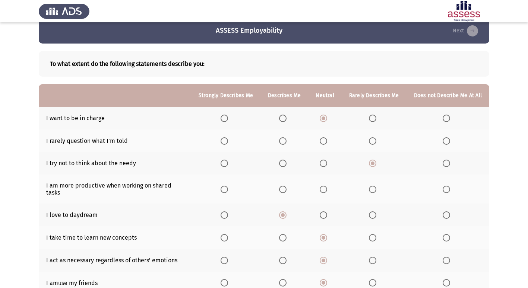
click at [284, 142] on span "Select an option" at bounding box center [282, 140] width 7 height 7
click at [284, 142] on input "Select an option" at bounding box center [282, 140] width 7 height 7
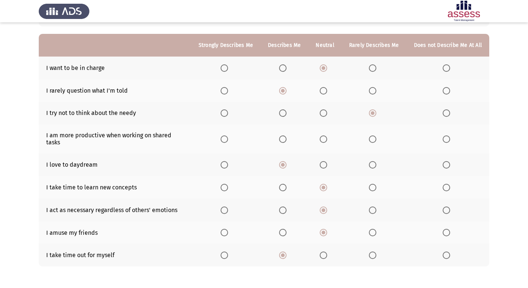
scroll to position [49, 0]
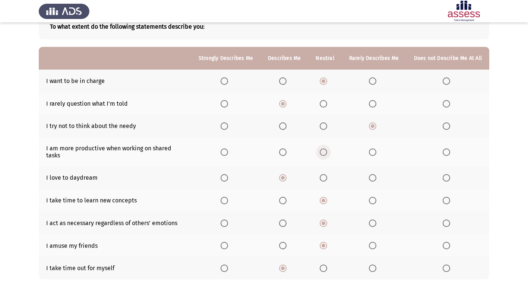
click at [326, 150] on span "Select an option" at bounding box center [323, 152] width 7 height 7
click at [326, 150] on input "Select an option" at bounding box center [323, 152] width 7 height 7
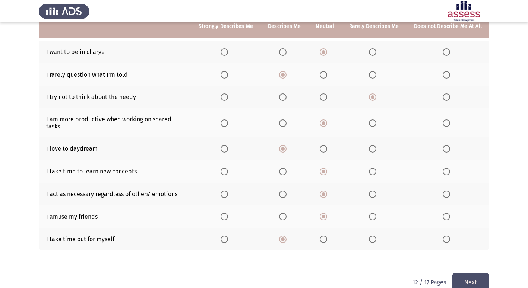
scroll to position [86, 0]
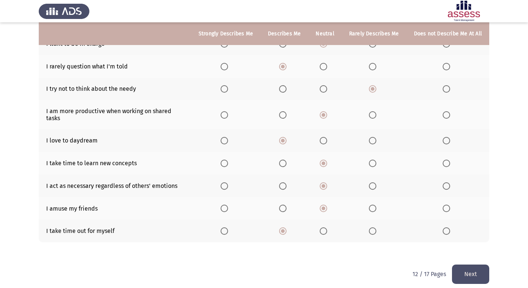
click at [477, 265] on button "Next" at bounding box center [470, 274] width 37 height 19
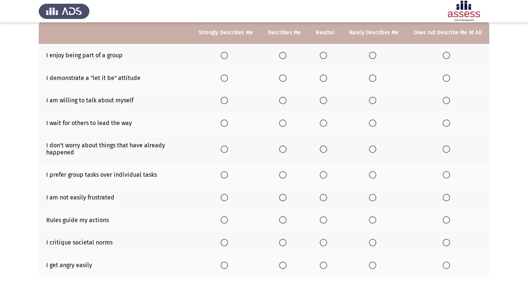
scroll to position [0, 0]
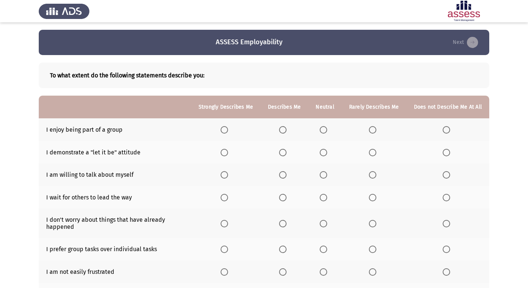
click at [327, 132] on span "Select an option" at bounding box center [323, 129] width 7 height 7
click at [327, 132] on input "Select an option" at bounding box center [323, 129] width 7 height 7
click at [324, 154] on span "Select an option" at bounding box center [323, 152] width 7 height 7
click at [324, 154] on input "Select an option" at bounding box center [323, 152] width 7 height 7
click at [327, 179] on span "Select an option" at bounding box center [323, 174] width 7 height 7
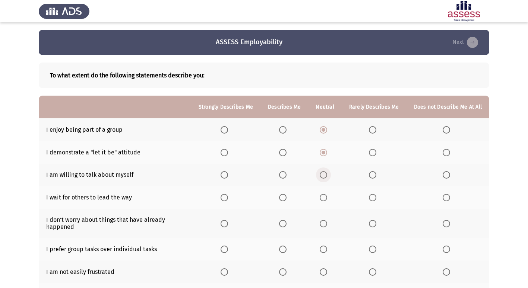
click at [327, 179] on input "Select an option" at bounding box center [323, 174] width 7 height 7
drag, startPoint x: 325, startPoint y: 203, endPoint x: 326, endPoint y: 222, distance: 18.7
click at [325, 204] on th at bounding box center [324, 197] width 33 height 23
click at [327, 225] on span "Select an option" at bounding box center [323, 223] width 7 height 7
click at [327, 225] on input "Select an option" at bounding box center [323, 223] width 7 height 7
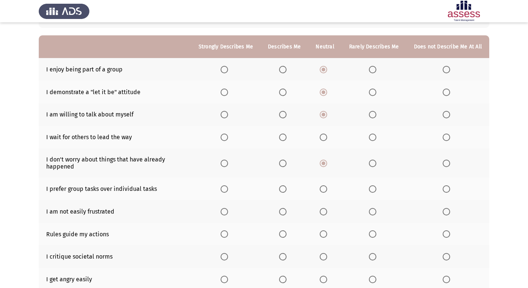
scroll to position [74, 0]
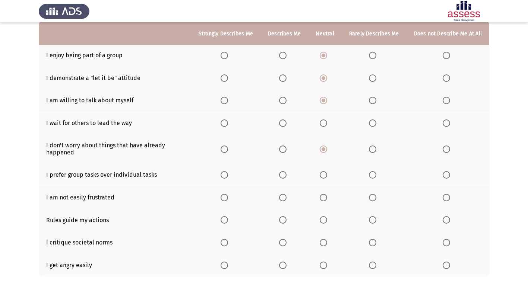
click at [326, 125] on span "Select an option" at bounding box center [323, 123] width 7 height 7
click at [326, 125] on input "Select an option" at bounding box center [323, 123] width 7 height 7
click at [325, 200] on span "Select an option" at bounding box center [323, 197] width 7 height 7
click at [325, 200] on input "Select an option" at bounding box center [323, 197] width 7 height 7
click at [324, 223] on span "Select an option" at bounding box center [323, 219] width 7 height 7
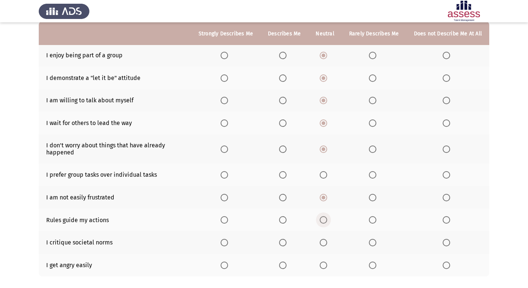
click at [324, 223] on input "Select an option" at bounding box center [323, 219] width 7 height 7
click at [326, 247] on th at bounding box center [324, 242] width 33 height 23
click at [326, 267] on span "Select an option" at bounding box center [323, 265] width 7 height 7
click at [326, 267] on input "Select an option" at bounding box center [323, 265] width 7 height 7
click at [326, 244] on span "Select an option" at bounding box center [323, 242] width 7 height 7
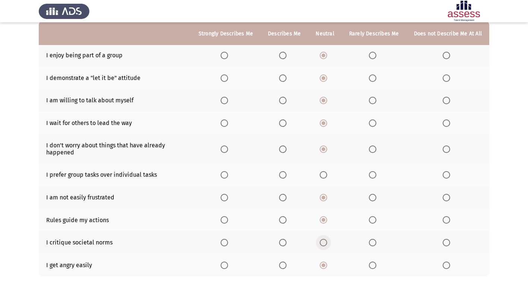
click at [326, 244] on input "Select an option" at bounding box center [323, 242] width 7 height 7
click at [327, 174] on span "Select an option" at bounding box center [323, 174] width 7 height 7
click at [327, 174] on input "Select an option" at bounding box center [323, 174] width 7 height 7
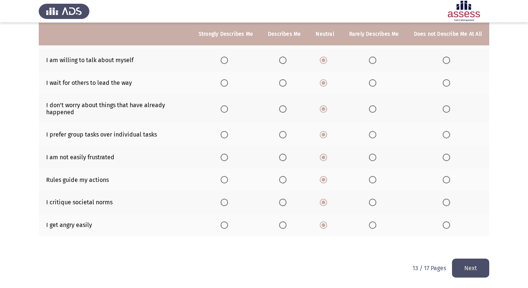
scroll to position [115, 0]
click at [373, 224] on span "Select an option" at bounding box center [372, 224] width 7 height 7
click at [373, 224] on input "Select an option" at bounding box center [372, 224] width 7 height 7
click at [282, 156] on span "Select an option" at bounding box center [282, 156] width 7 height 7
click at [282, 156] on input "Select an option" at bounding box center [282, 156] width 7 height 7
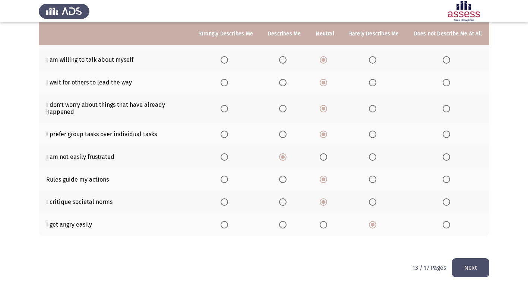
click at [467, 260] on button "Next" at bounding box center [470, 268] width 37 height 19
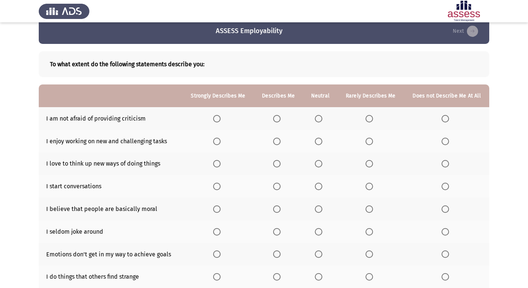
scroll to position [0, 0]
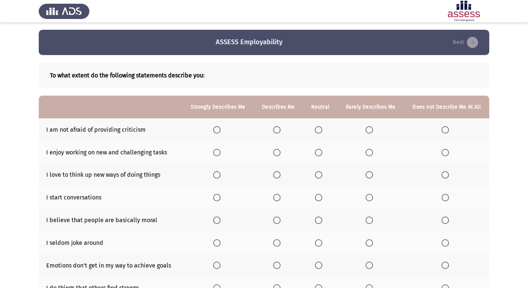
click at [277, 241] on span "Select an option" at bounding box center [276, 243] width 7 height 7
click at [277, 241] on input "Select an option" at bounding box center [276, 243] width 7 height 7
click at [278, 221] on span "Select an option" at bounding box center [276, 220] width 7 height 7
click at [278, 221] on input "Select an option" at bounding box center [276, 220] width 7 height 7
click at [278, 199] on span "Select an option" at bounding box center [276, 197] width 7 height 7
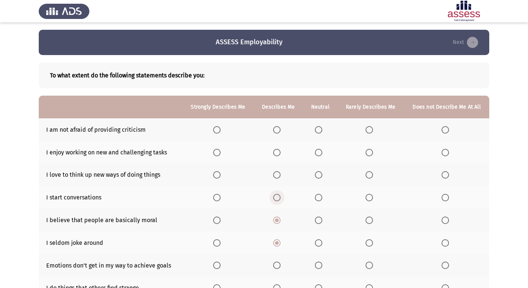
click at [278, 199] on input "Select an option" at bounding box center [276, 197] width 7 height 7
click at [277, 175] on span "Select an option" at bounding box center [277, 175] width 0 height 0
click at [278, 175] on input "Select an option" at bounding box center [276, 174] width 7 height 7
click at [318, 152] on span "Select an option" at bounding box center [318, 152] width 7 height 7
click at [318, 152] on input "Select an option" at bounding box center [318, 152] width 7 height 7
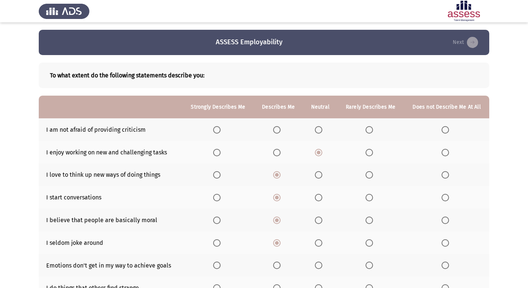
click at [319, 129] on span "Select an option" at bounding box center [318, 129] width 7 height 7
click at [319, 129] on input "Select an option" at bounding box center [318, 129] width 7 height 7
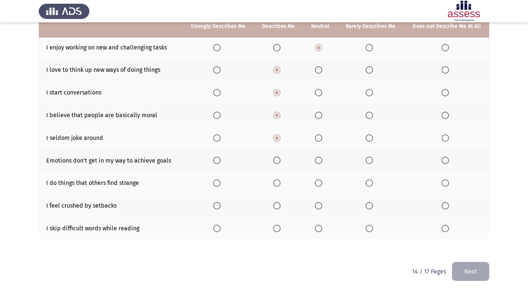
scroll to position [109, 0]
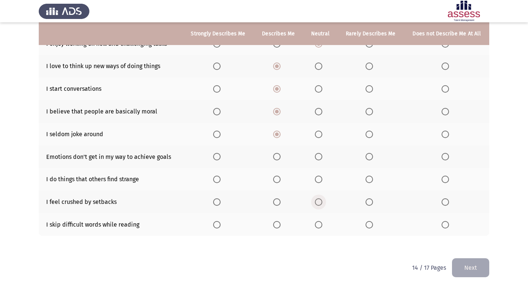
click at [321, 202] on span "Select an option" at bounding box center [318, 202] width 7 height 7
click at [321, 202] on input "Select an option" at bounding box center [318, 202] width 7 height 7
click at [318, 177] on span "Select an option" at bounding box center [318, 179] width 7 height 7
click at [318, 177] on input "Select an option" at bounding box center [318, 179] width 7 height 7
click at [367, 180] on span "Select an option" at bounding box center [368, 179] width 7 height 7
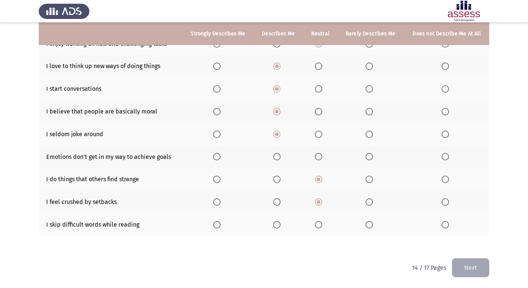
click at [367, 180] on input "Select an option" at bounding box center [368, 179] width 7 height 7
click at [443, 224] on span "Select an option" at bounding box center [444, 224] width 7 height 7
click at [443, 224] on input "Select an option" at bounding box center [444, 224] width 7 height 7
click at [320, 156] on span "Select an option" at bounding box center [318, 156] width 7 height 7
click at [320, 156] on input "Select an option" at bounding box center [318, 156] width 7 height 7
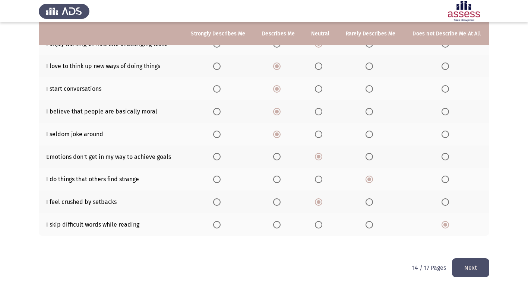
click at [469, 264] on button "Next" at bounding box center [470, 268] width 37 height 19
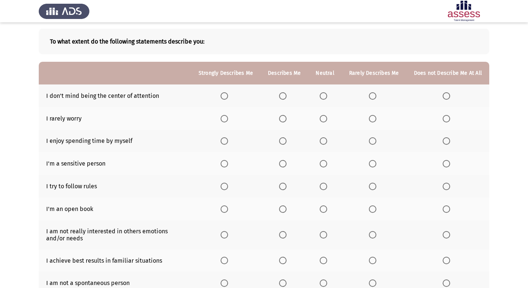
scroll to position [0, 0]
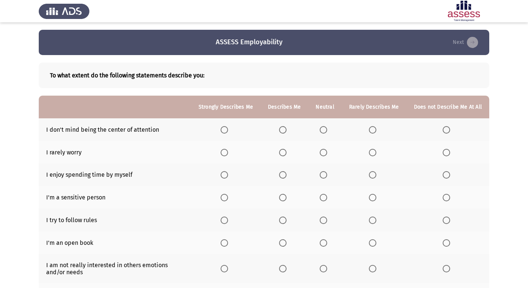
click at [324, 129] on span "Select an option" at bounding box center [323, 129] width 7 height 7
click at [324, 129] on input "Select an option" at bounding box center [323, 129] width 7 height 7
click at [324, 153] on span "Select an option" at bounding box center [323, 152] width 7 height 7
click at [324, 153] on input "Select an option" at bounding box center [323, 152] width 7 height 7
click at [326, 176] on span "Select an option" at bounding box center [323, 174] width 7 height 7
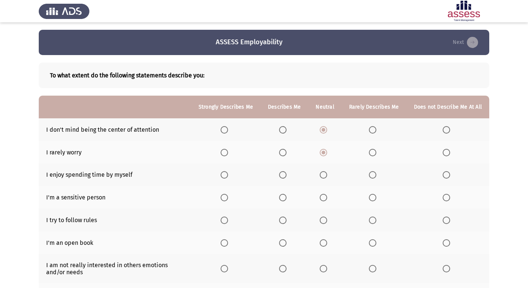
click at [326, 176] on input "Select an option" at bounding box center [323, 174] width 7 height 7
drag, startPoint x: 325, startPoint y: 195, endPoint x: 324, endPoint y: 202, distance: 6.9
click at [324, 202] on span "Select an option" at bounding box center [323, 197] width 7 height 7
click at [324, 202] on input "Select an option" at bounding box center [323, 197] width 7 height 7
click at [327, 219] on span "Select an option" at bounding box center [323, 220] width 7 height 7
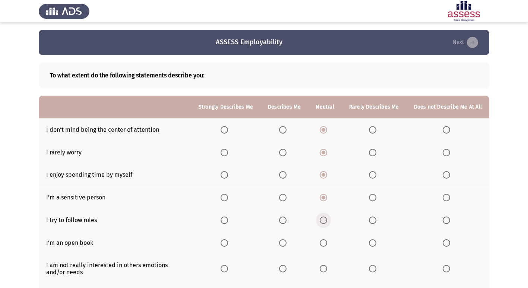
click at [327, 219] on input "Select an option" at bounding box center [323, 220] width 7 height 7
click at [283, 247] on span "Select an option" at bounding box center [282, 243] width 7 height 7
click at [283, 247] on input "Select an option" at bounding box center [282, 243] width 7 height 7
click at [372, 264] on th at bounding box center [374, 268] width 65 height 29
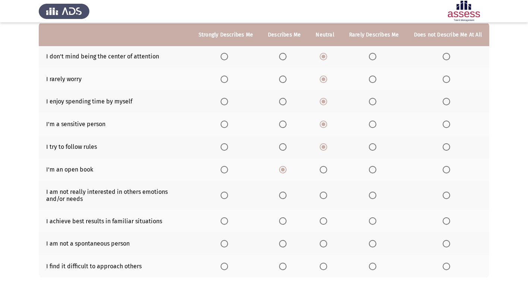
scroll to position [74, 0]
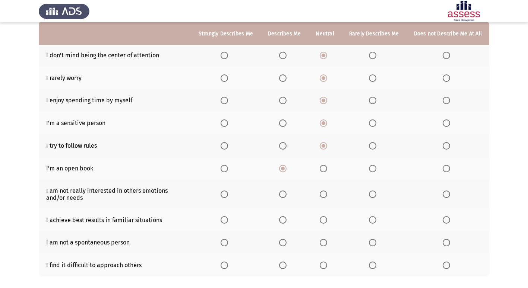
click at [324, 219] on span "Select an option" at bounding box center [323, 219] width 7 height 7
click at [324, 219] on input "Select an option" at bounding box center [323, 219] width 7 height 7
click at [373, 192] on span "Select an option" at bounding box center [372, 194] width 7 height 7
click at [373, 192] on input "Select an option" at bounding box center [372, 194] width 7 height 7
click at [325, 194] on span "Select an option" at bounding box center [323, 194] width 7 height 7
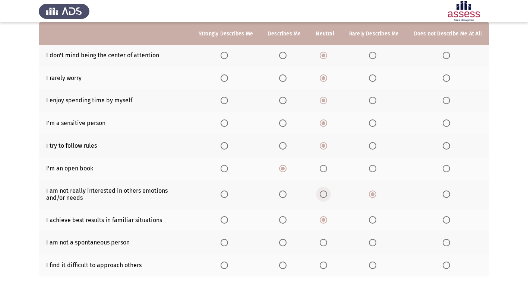
click at [325, 194] on input "Select an option" at bounding box center [323, 194] width 7 height 7
click at [371, 193] on span "Select an option" at bounding box center [372, 194] width 7 height 7
click at [371, 193] on input "Select an option" at bounding box center [372, 194] width 7 height 7
drag, startPoint x: 284, startPoint y: 238, endPoint x: 288, endPoint y: 247, distance: 9.8
click at [284, 239] on th at bounding box center [284, 242] width 48 height 23
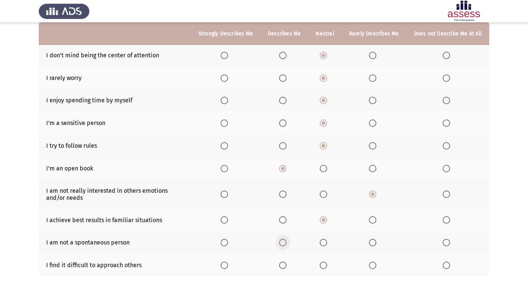
click at [286, 245] on span "Select an option" at bounding box center [282, 242] width 7 height 7
click at [286, 245] on input "Select an option" at bounding box center [282, 242] width 7 height 7
click at [327, 242] on span "Select an option" at bounding box center [323, 242] width 7 height 7
click at [327, 242] on input "Select an option" at bounding box center [323, 242] width 7 height 7
click at [375, 244] on span "Select an option" at bounding box center [372, 242] width 7 height 7
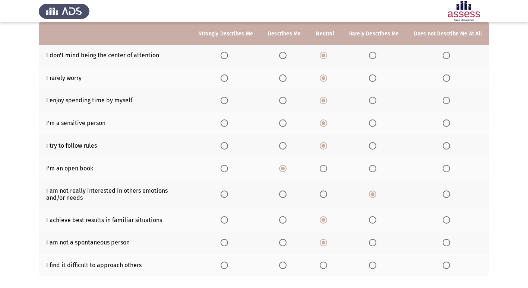
click at [375, 244] on input "Select an option" at bounding box center [372, 242] width 7 height 7
click at [448, 241] on span "Select an option" at bounding box center [446, 242] width 7 height 7
click at [448, 241] on input "Select an option" at bounding box center [446, 242] width 7 height 7
click at [284, 264] on span "Select an option" at bounding box center [282, 265] width 7 height 7
click at [284, 264] on input "Select an option" at bounding box center [282, 265] width 7 height 7
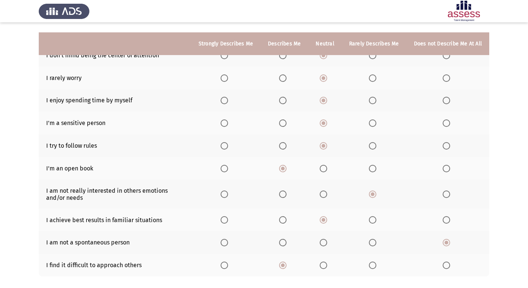
scroll to position [115, 0]
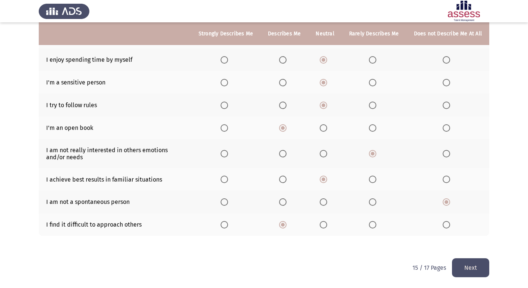
click at [473, 262] on button "Next" at bounding box center [470, 268] width 37 height 19
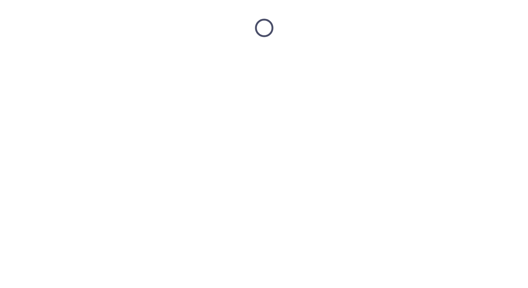
scroll to position [0, 0]
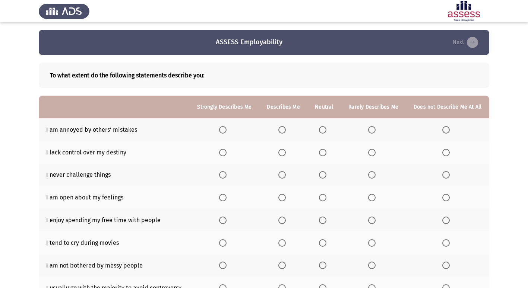
click at [323, 131] on span "Select an option" at bounding box center [322, 129] width 7 height 7
click at [323, 131] on input "Select an option" at bounding box center [322, 129] width 7 height 7
click at [323, 149] on span "Select an option" at bounding box center [322, 152] width 7 height 7
click at [323, 149] on input "Select an option" at bounding box center [322, 152] width 7 height 7
click at [324, 130] on span "Select an option" at bounding box center [323, 130] width 4 height 4
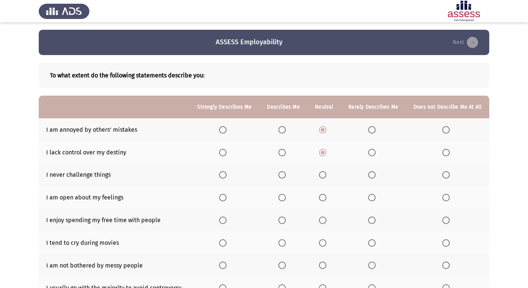
click at [324, 130] on input "Select an option" at bounding box center [322, 129] width 7 height 7
click at [324, 154] on span "Select an option" at bounding box center [323, 153] width 4 height 4
click at [325, 154] on input "Select an option" at bounding box center [322, 152] width 7 height 7
click at [326, 200] on span "Select an option" at bounding box center [322, 197] width 7 height 7
click at [326, 200] on input "Select an option" at bounding box center [322, 197] width 7 height 7
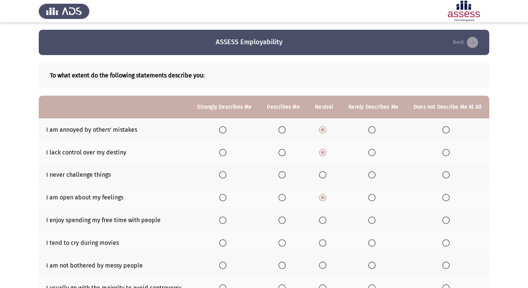
click at [283, 173] on span "Select an option" at bounding box center [281, 174] width 7 height 7
click at [283, 173] on input "Select an option" at bounding box center [281, 174] width 7 height 7
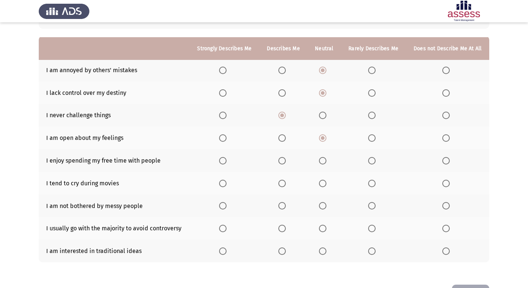
scroll to position [74, 0]
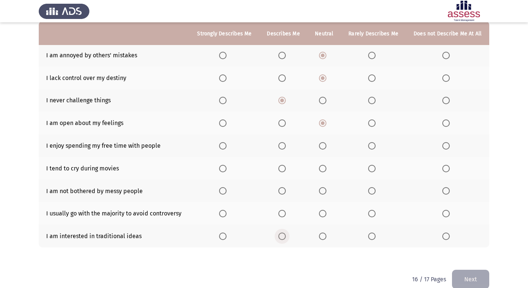
click at [283, 235] on span "Select an option" at bounding box center [281, 236] width 7 height 7
click at [283, 235] on input "Select an option" at bounding box center [281, 236] width 7 height 7
click at [226, 234] on span "Select an option" at bounding box center [222, 236] width 7 height 7
click at [226, 234] on input "Select an option" at bounding box center [222, 236] width 7 height 7
click at [321, 213] on span "Select an option" at bounding box center [322, 213] width 7 height 7
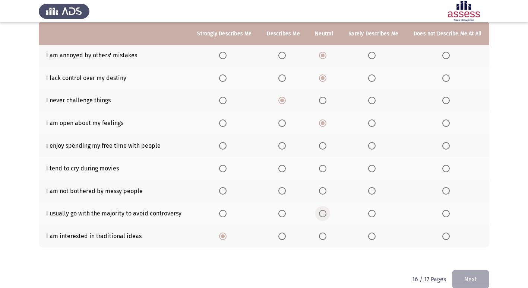
click at [321, 213] on input "Select an option" at bounding box center [322, 213] width 7 height 7
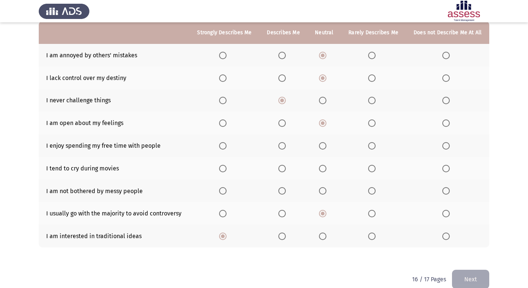
scroll to position [37, 0]
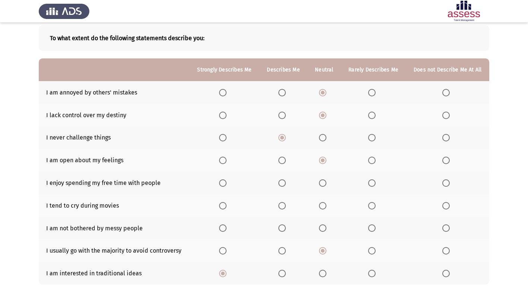
click at [373, 206] on span "Select an option" at bounding box center [371, 205] width 7 height 7
click at [373, 206] on input "Select an option" at bounding box center [371, 205] width 7 height 7
click at [322, 226] on span "Select an option" at bounding box center [322, 228] width 7 height 7
click at [322, 226] on input "Select an option" at bounding box center [322, 228] width 7 height 7
click at [323, 184] on span "Select an option" at bounding box center [322, 183] width 7 height 7
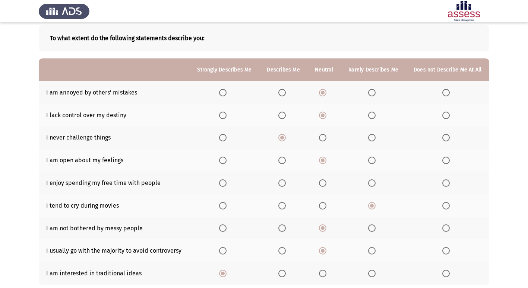
click at [323, 184] on input "Select an option" at bounding box center [322, 183] width 7 height 7
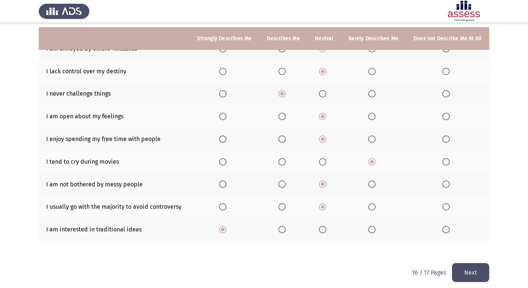
scroll to position [86, 0]
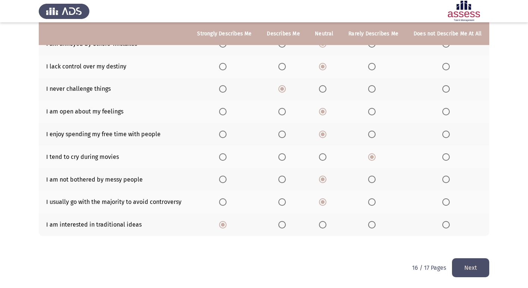
click at [468, 262] on button "Next" at bounding box center [470, 268] width 37 height 19
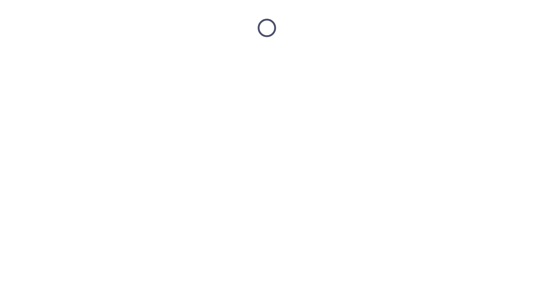
scroll to position [0, 0]
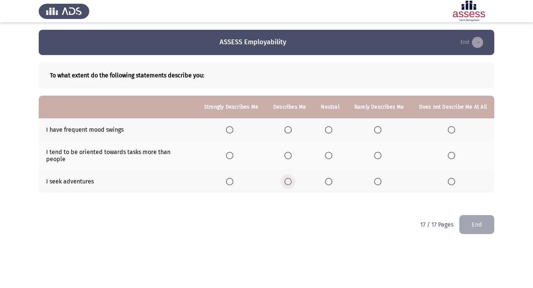
click at [289, 178] on span "Select an option" at bounding box center [288, 181] width 7 height 7
click at [289, 178] on input "Select an option" at bounding box center [288, 181] width 7 height 7
click at [331, 178] on span "Select an option" at bounding box center [328, 181] width 7 height 7
click at [229, 128] on span "Select an option" at bounding box center [229, 129] width 7 height 7
click at [229, 128] on input "Select an option" at bounding box center [229, 129] width 7 height 7
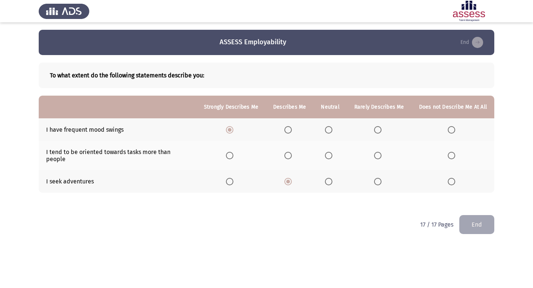
click at [332, 153] on span "Select an option" at bounding box center [328, 155] width 7 height 7
click at [332, 153] on input "Select an option" at bounding box center [328, 155] width 7 height 7
click at [481, 217] on button "End" at bounding box center [477, 224] width 35 height 19
